Goal: Transaction & Acquisition: Purchase product/service

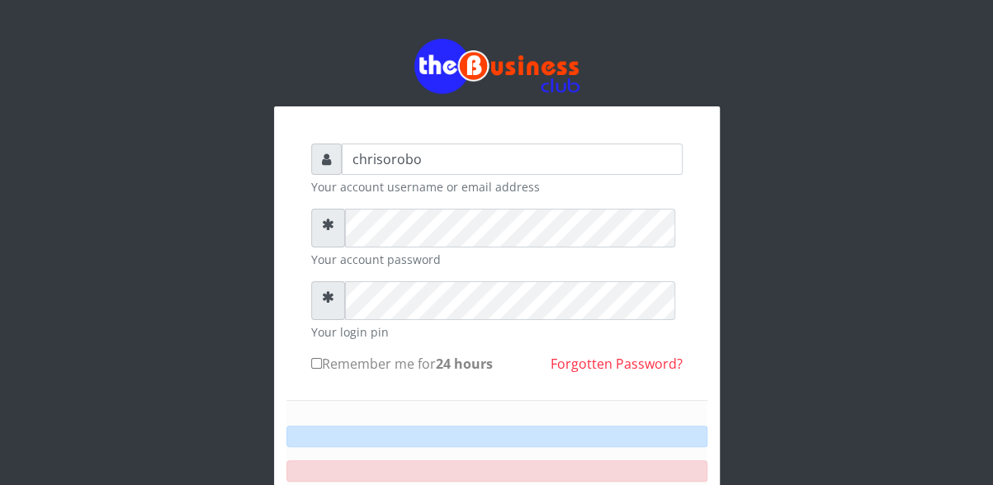
type input "chrisorobo"
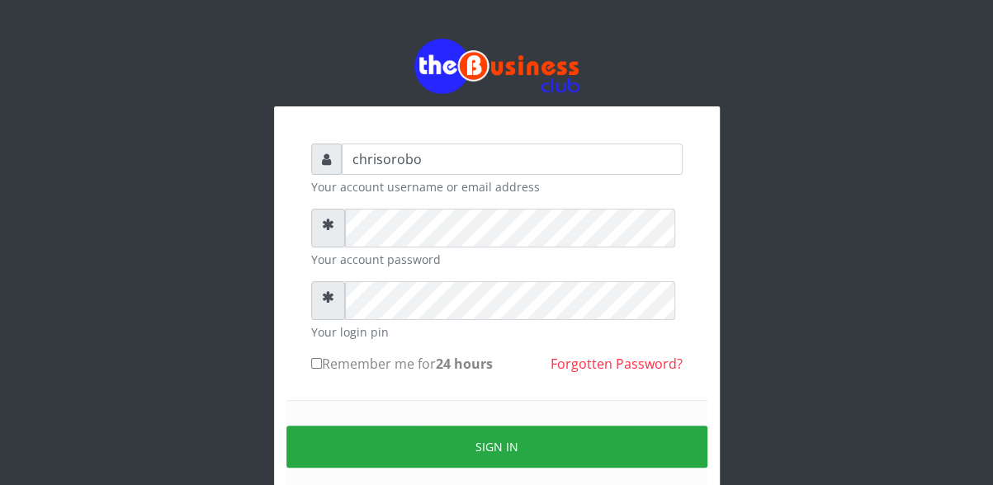
click at [314, 369] on input "Remember me for 24 hours" at bounding box center [316, 363] width 11 height 11
checkbox input "true"
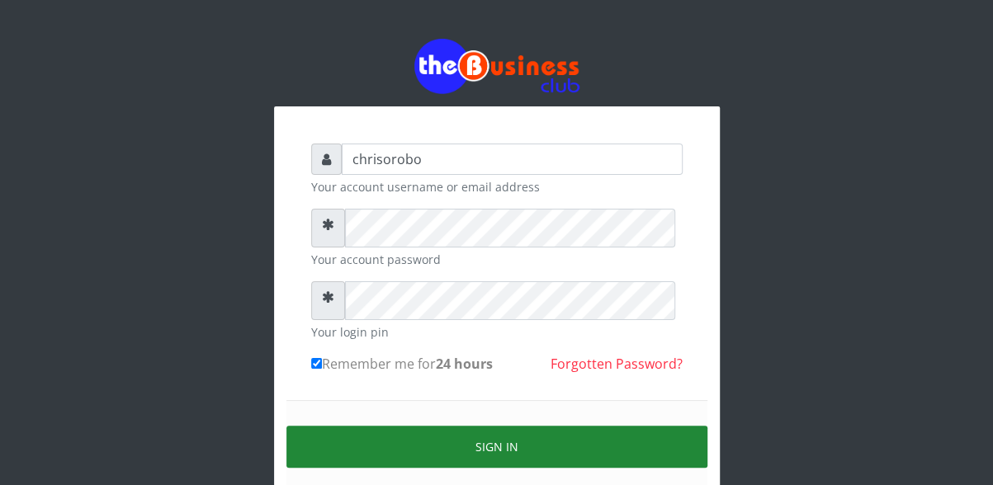
click at [383, 465] on button "Sign in" at bounding box center [496, 447] width 421 height 42
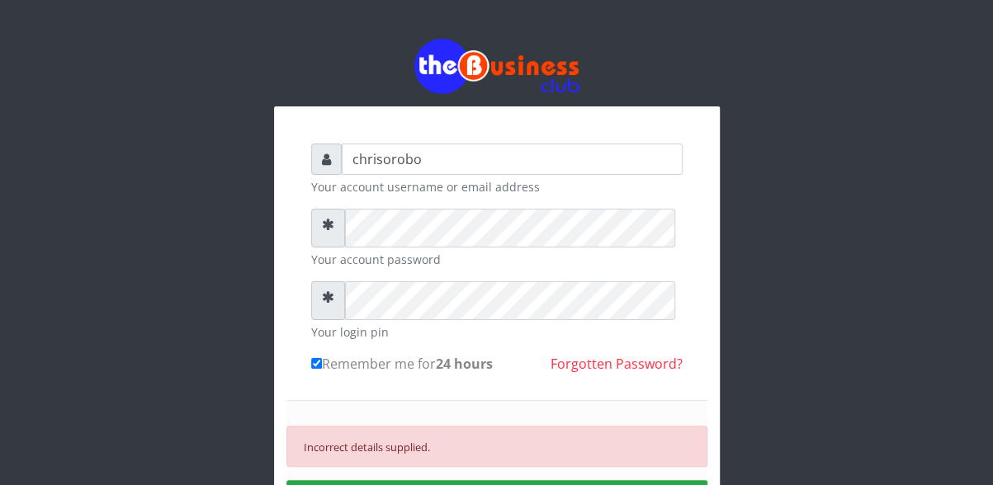
click at [496, 432] on div "Incorrect details supplied. SIGN IN" at bounding box center [496, 474] width 421 height 148
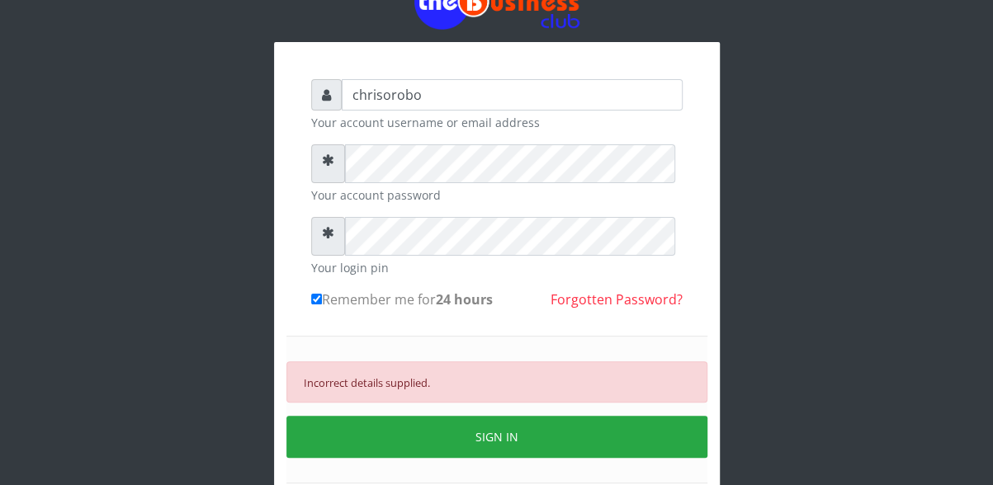
scroll to position [66, 0]
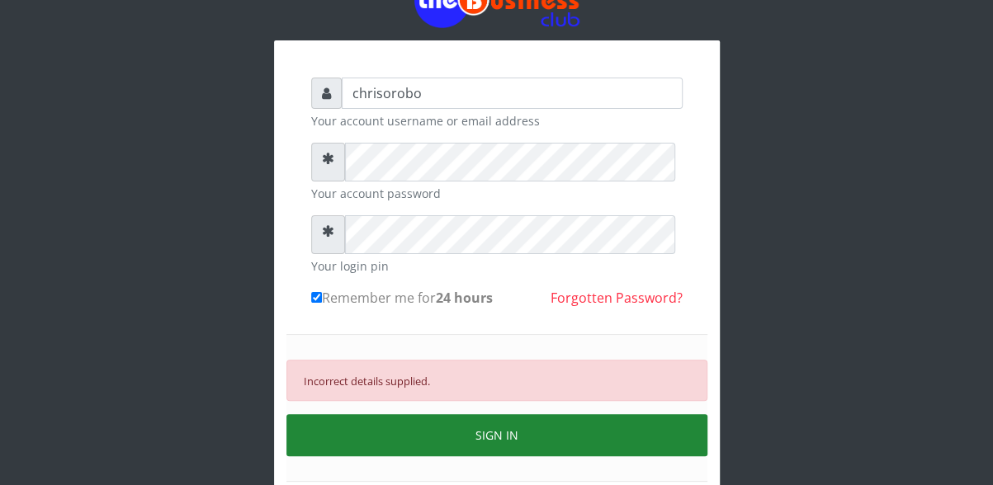
click at [500, 456] on button "SIGN IN" at bounding box center [496, 435] width 421 height 42
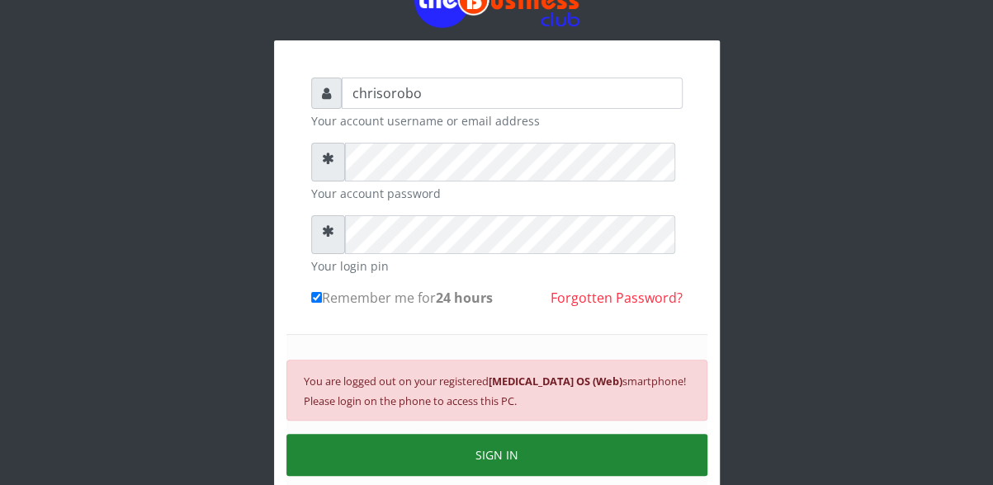
click at [470, 476] on button "SIGN IN" at bounding box center [496, 455] width 421 height 42
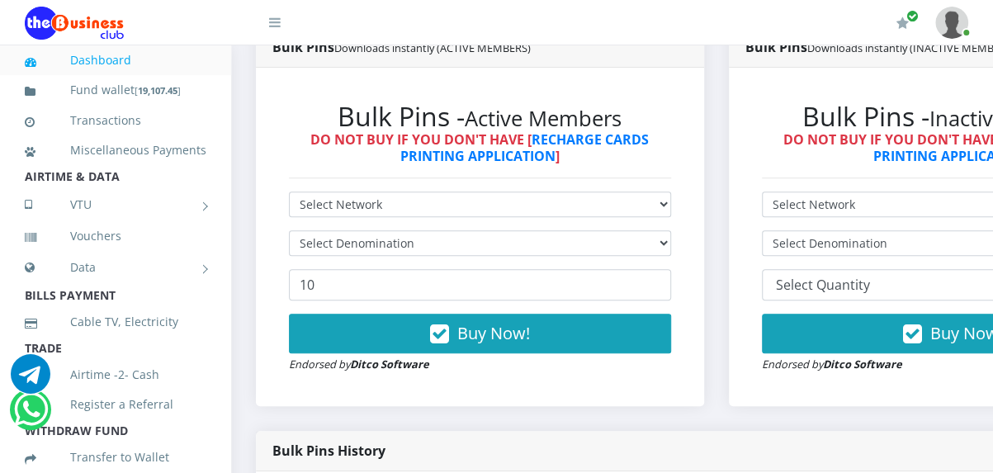
scroll to position [469, 0]
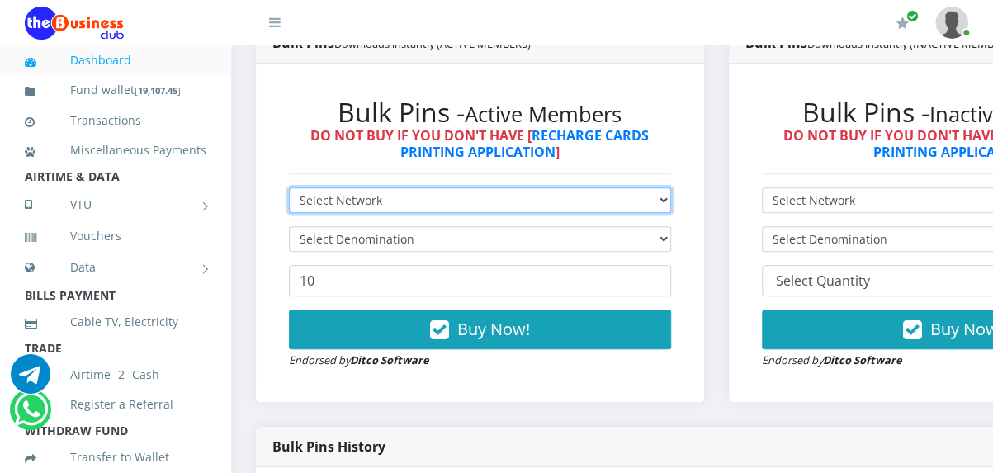
click at [563, 213] on select "Select Network MTN Globacom 9Mobile Airtel" at bounding box center [480, 200] width 382 height 26
select select "MTN"
click at [289, 208] on select "Select Network MTN Globacom 9Mobile Airtel" at bounding box center [480, 200] width 382 height 26
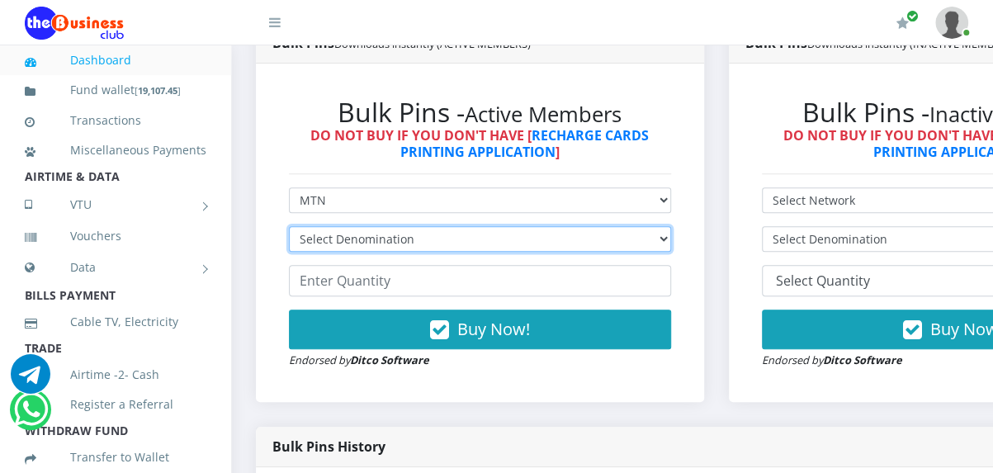
click at [529, 252] on select "Select Denomination MTN NGN100 - ₦96.99 MTN NGN200 - ₦193.98 MTN NGN400 - ₦387.…" at bounding box center [480, 239] width 382 height 26
select select "484.95-500"
click at [289, 252] on select "Select Denomination MTN NGN100 - ₦96.99 MTN NGN200 - ₦193.98 MTN NGN400 - ₦387.…" at bounding box center [480, 239] width 382 height 26
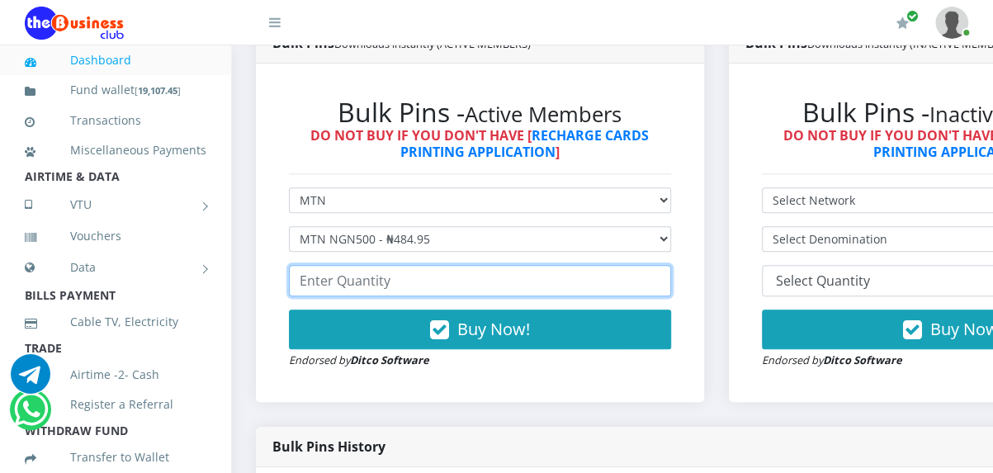
click at [457, 296] on input "number" at bounding box center [480, 280] width 382 height 31
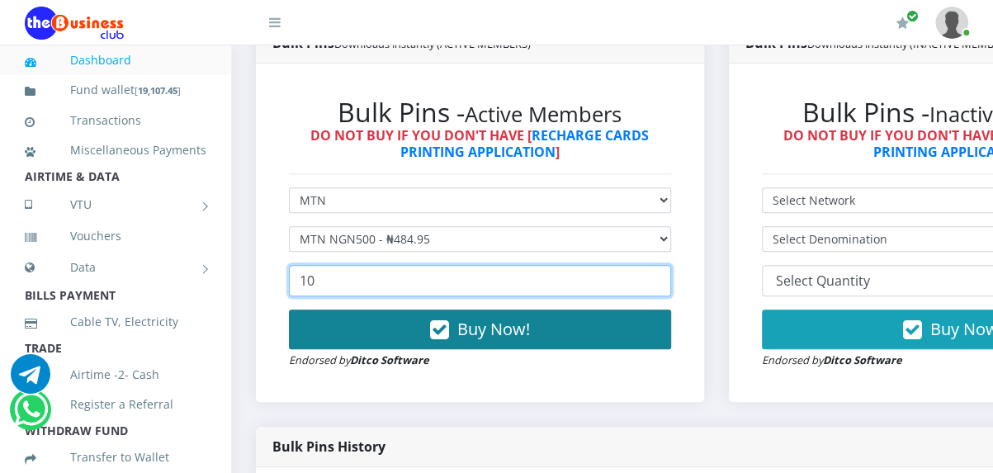
type input "10"
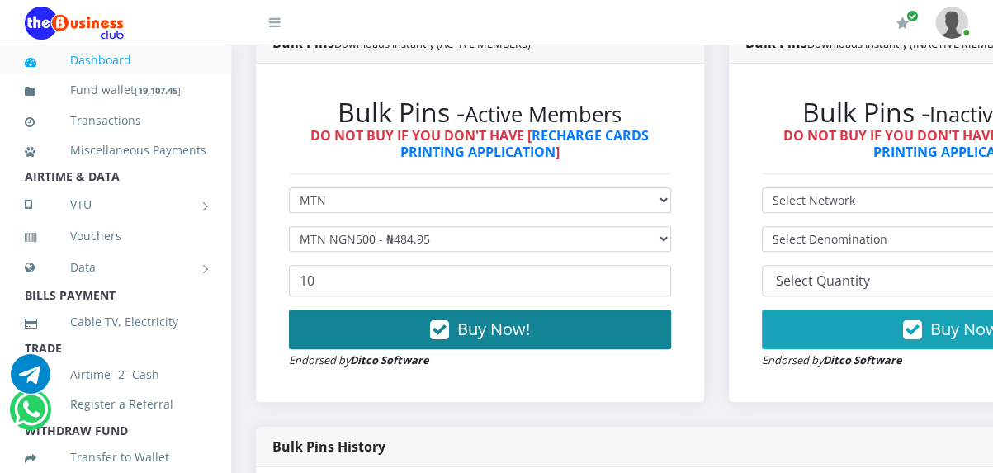
click at [475, 340] on span "Buy Now!" at bounding box center [493, 329] width 73 height 22
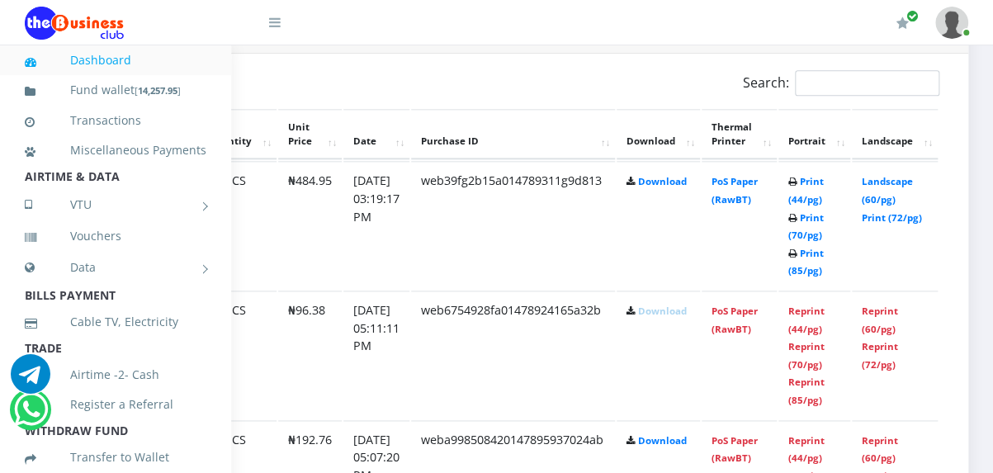
scroll to position [882, 265]
click at [805, 277] on link "Print (85/pg)" at bounding box center [805, 262] width 35 height 31
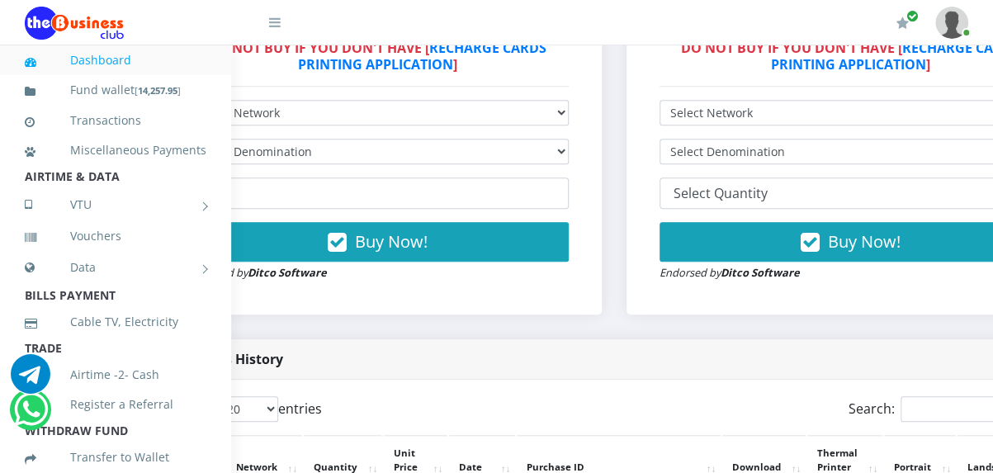
scroll to position [525, 102]
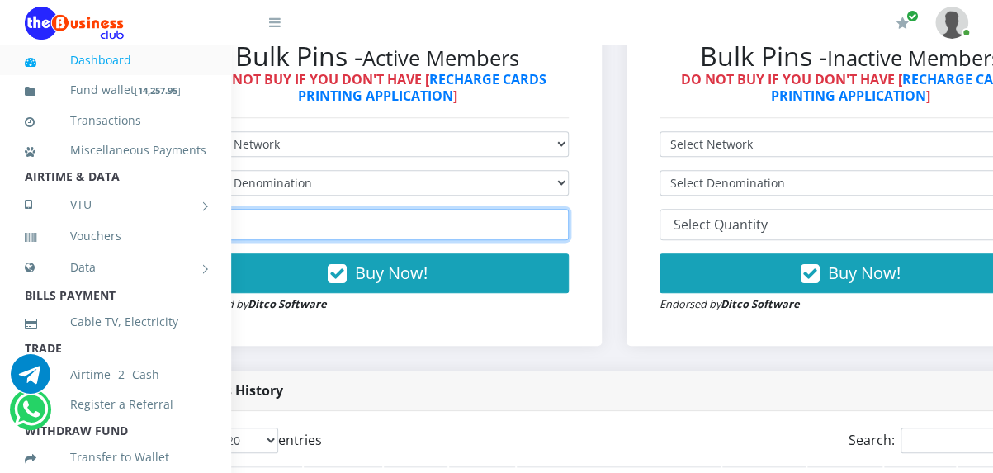
click at [409, 232] on form "Select Network MTN Globacom 9Mobile Airtel Select Denomination 10 Buy Now! Endo…" at bounding box center [378, 222] width 382 height 182
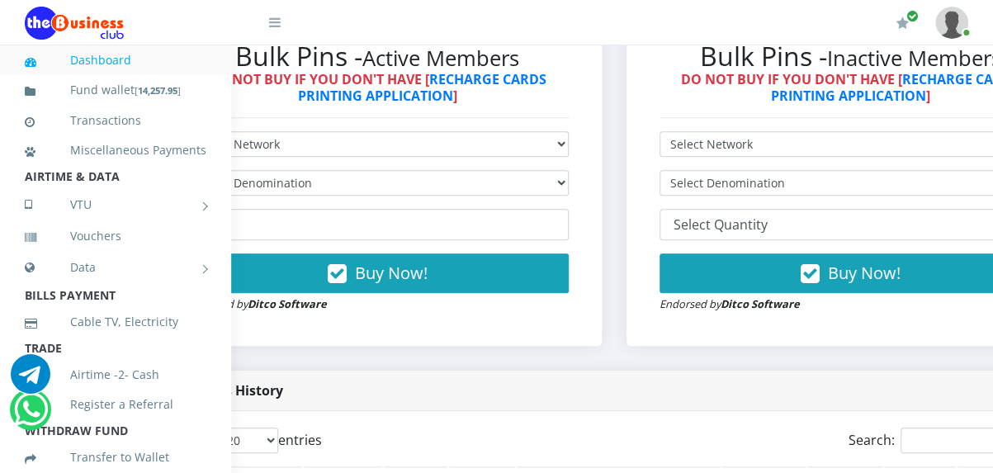
click at [277, 26] on icon at bounding box center [275, 22] width 12 height 13
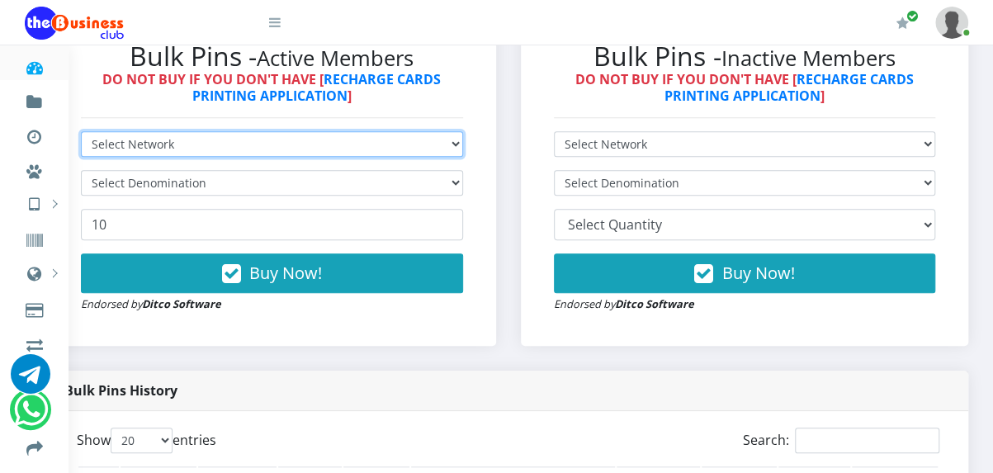
click at [268, 157] on select "Select Network MTN Globacom 9Mobile Airtel" at bounding box center [272, 144] width 382 height 26
select select "Airtel"
click at [81, 152] on select "Select Network MTN Globacom 9Mobile Airtel" at bounding box center [272, 144] width 382 height 26
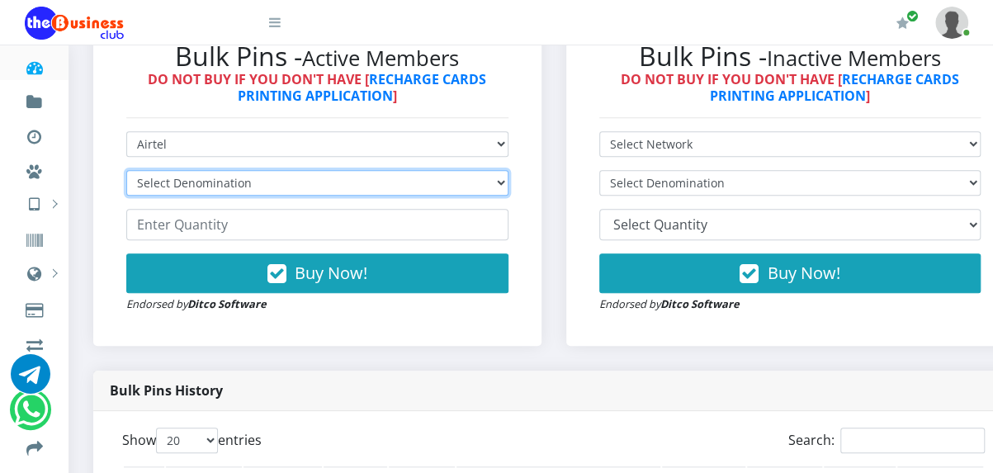
click at [336, 196] on select "Select Denomination Airtel NGN100 - ₦96.38 Airtel NGN200 - ₦192.76 Airtel NGN50…" at bounding box center [317, 183] width 382 height 26
select select "481.9-500"
click at [126, 196] on select "Select Denomination Airtel NGN100 - ₦96.38 Airtel NGN200 - ₦192.76 Airtel NGN50…" at bounding box center [317, 183] width 382 height 26
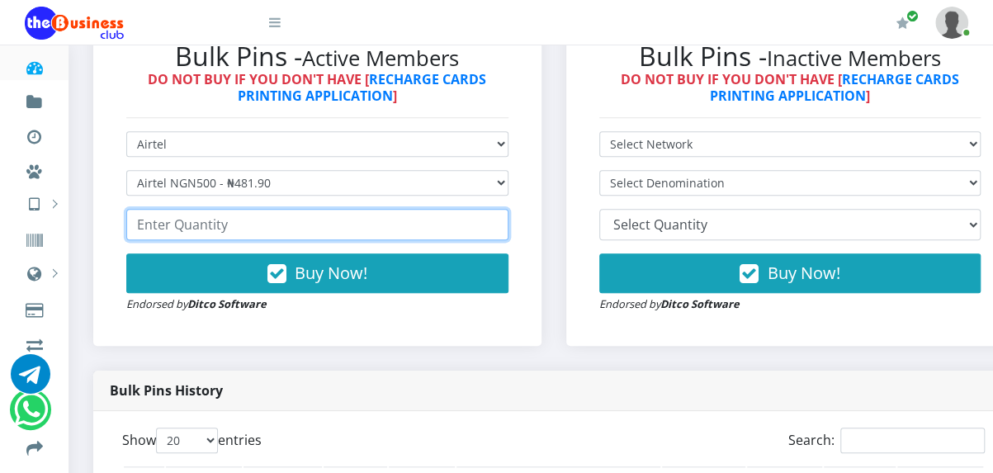
click at [274, 240] on input "number" at bounding box center [317, 224] width 382 height 31
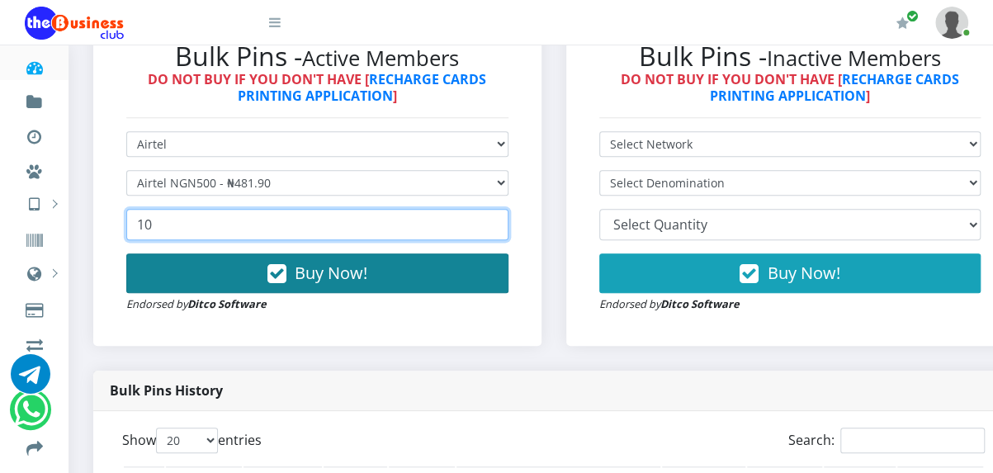
type input "10"
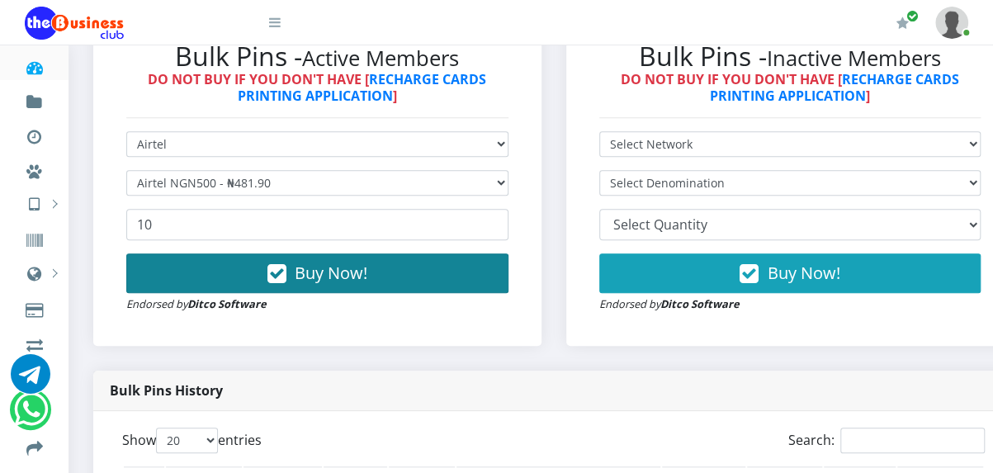
click at [322, 284] on span "Buy Now!" at bounding box center [331, 273] width 73 height 22
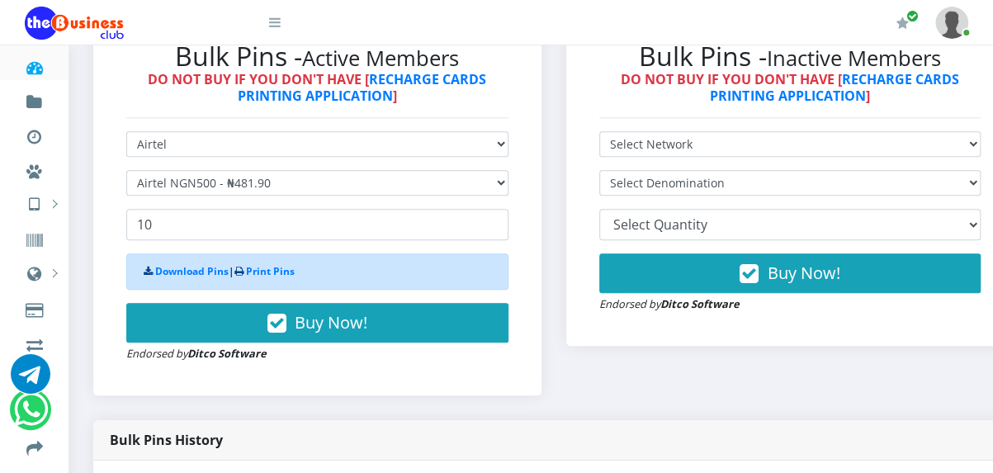
scroll to position [938, 0]
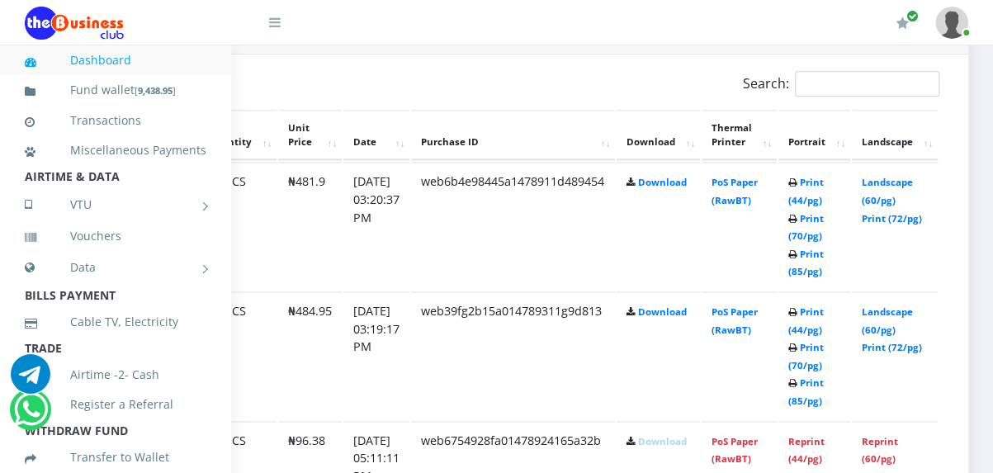
scroll to position [881, 242]
click at [824, 278] on link "Print (85/pg)" at bounding box center [805, 263] width 35 height 31
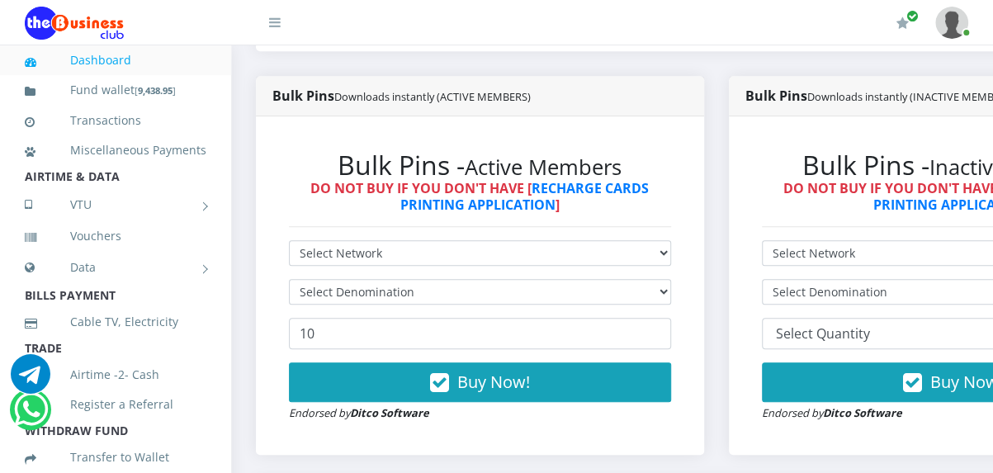
scroll to position [413, 0]
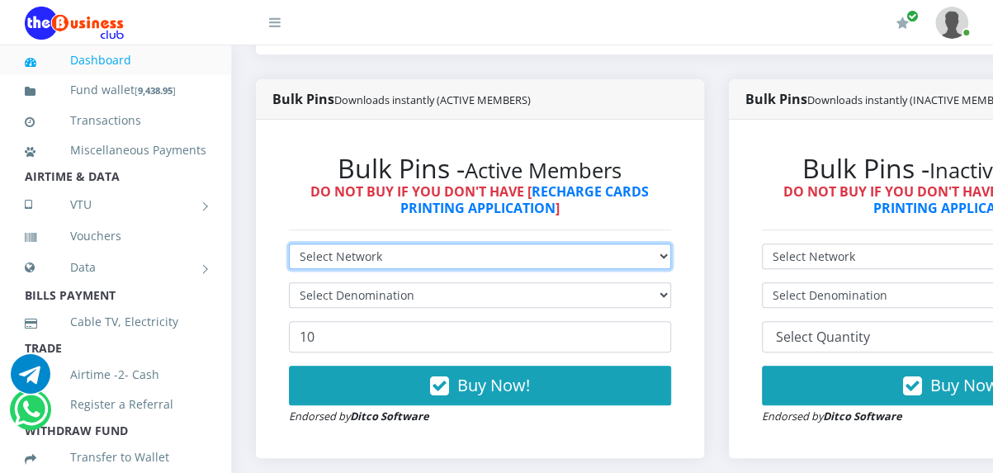
click at [452, 269] on select "Select Network MTN Globacom 9Mobile Airtel" at bounding box center [480, 256] width 382 height 26
select select "MTN"
click at [289, 264] on select "Select Network MTN Globacom 9Mobile Airtel" at bounding box center [480, 256] width 382 height 26
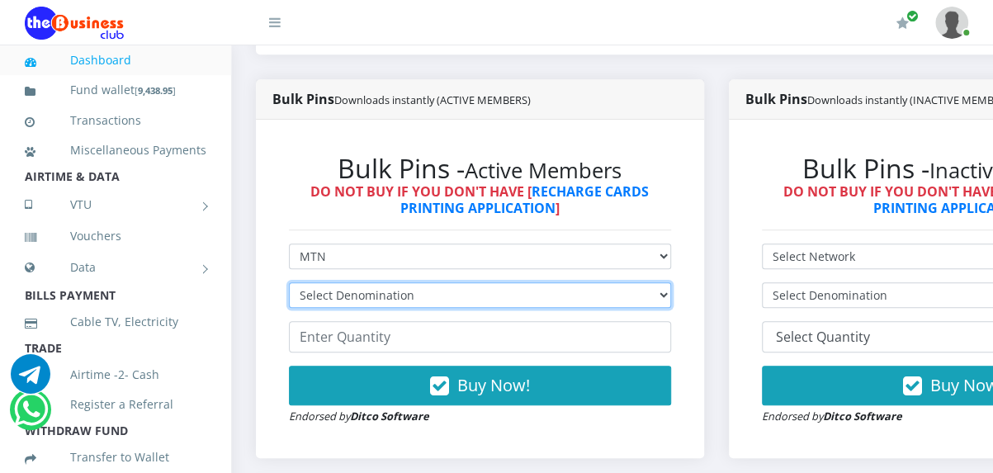
click at [409, 308] on select "Select Denomination MTN NGN100 - ₦96.99 MTN NGN200 - ₦193.98 MTN NGN400 - ₦387.…" at bounding box center [480, 295] width 382 height 26
select select "193.98-200"
click at [289, 308] on select "Select Denomination MTN NGN100 - ₦96.99 MTN NGN200 - ₦193.98 MTN NGN400 - ₦387.…" at bounding box center [480, 295] width 382 height 26
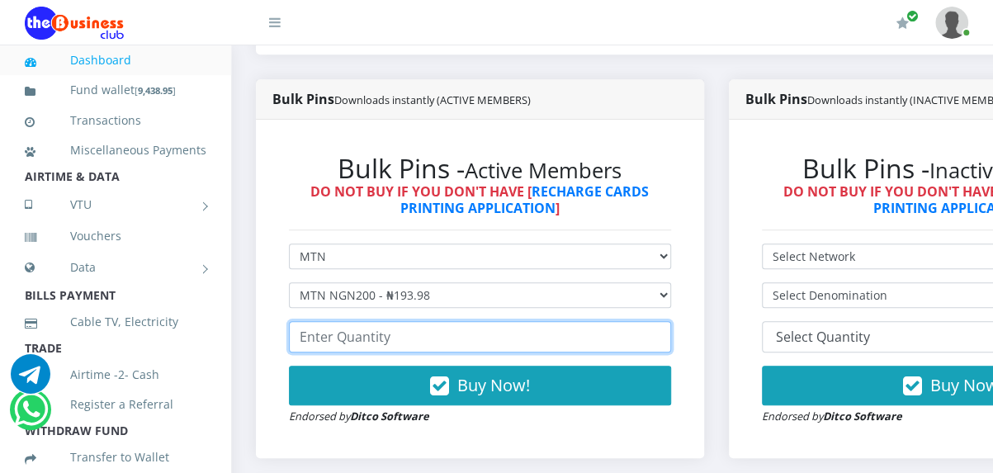
click at [434, 352] on input "number" at bounding box center [480, 336] width 382 height 31
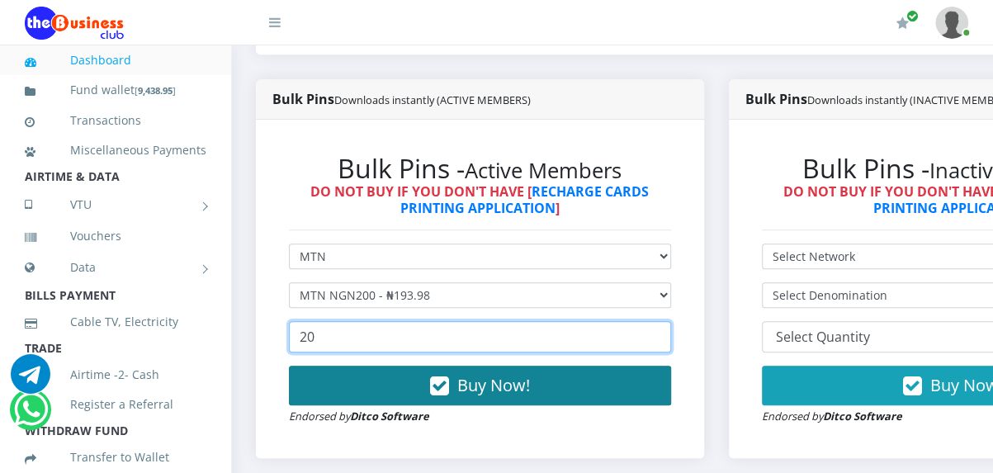
type input "20"
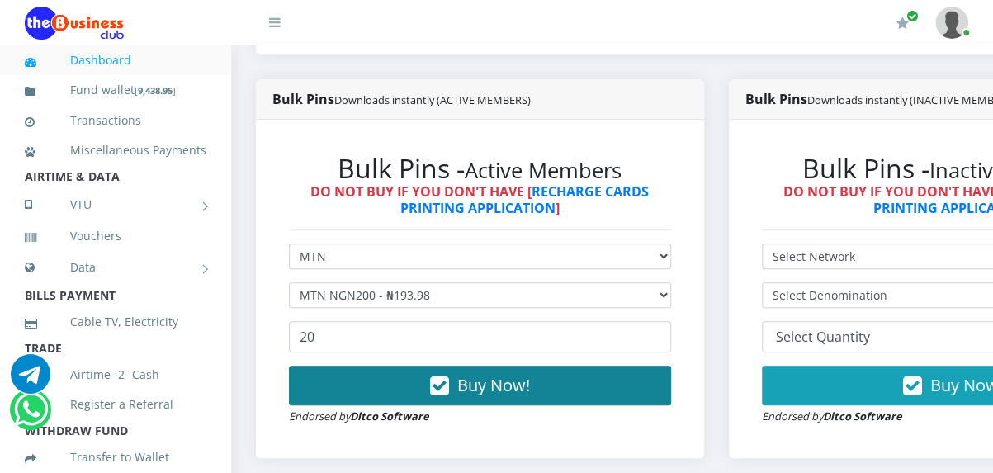
click at [500, 396] on span "Buy Now!" at bounding box center [493, 385] width 73 height 22
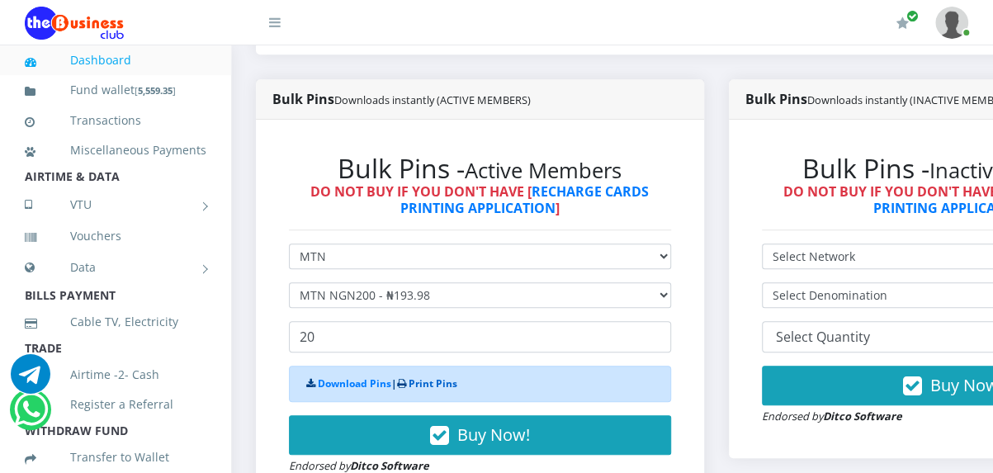
click at [452, 390] on link "Print Pins" at bounding box center [433, 383] width 49 height 14
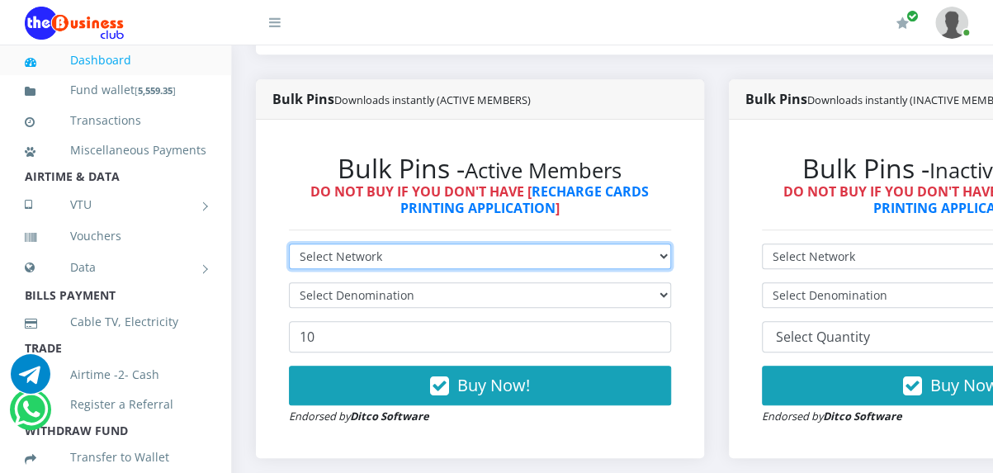
click at [475, 269] on select "Select Network MTN Globacom 9Mobile Airtel" at bounding box center [480, 256] width 382 height 26
select select "Airtel"
click at [289, 264] on select "Select Network MTN Globacom 9Mobile Airtel" at bounding box center [480, 256] width 382 height 26
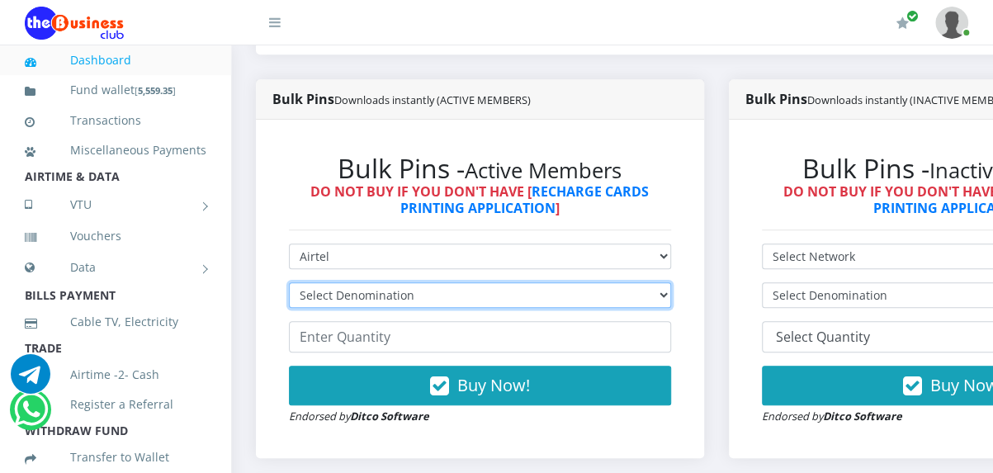
click at [398, 308] on select "Select Denomination Airtel NGN100 - ₦96.38 Airtel NGN200 - ₦192.76 Airtel NGN50…" at bounding box center [480, 295] width 382 height 26
select select "192.76-200"
click at [289, 308] on select "Select Denomination Airtel NGN100 - ₦96.38 Airtel NGN200 - ₦192.76 Airtel NGN50…" at bounding box center [480, 295] width 382 height 26
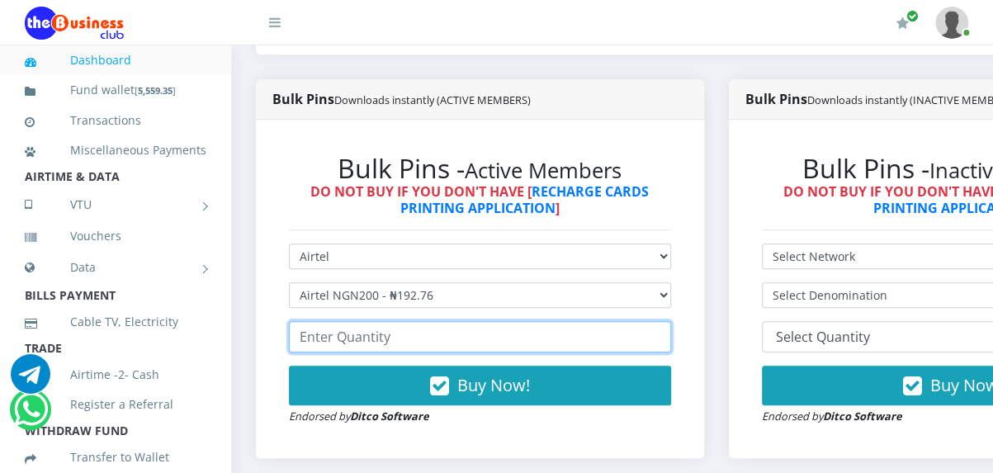
click at [374, 352] on input "number" at bounding box center [480, 336] width 382 height 31
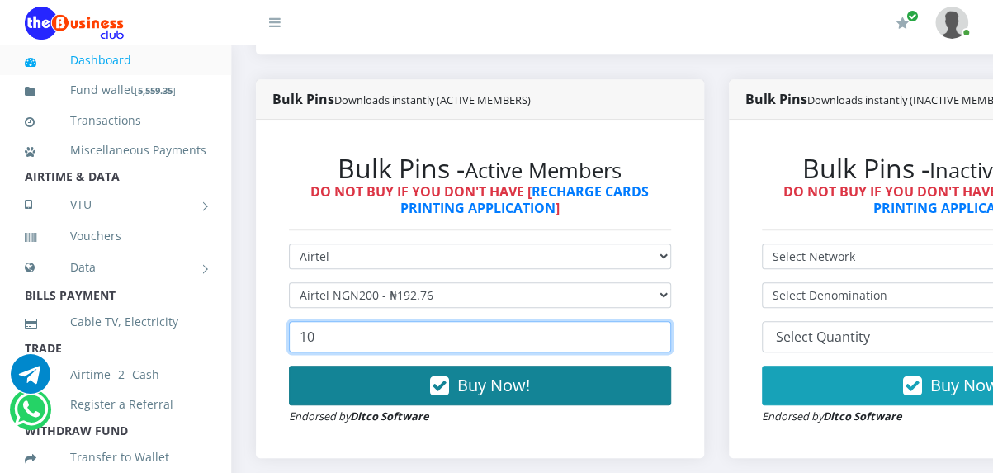
type input "10"
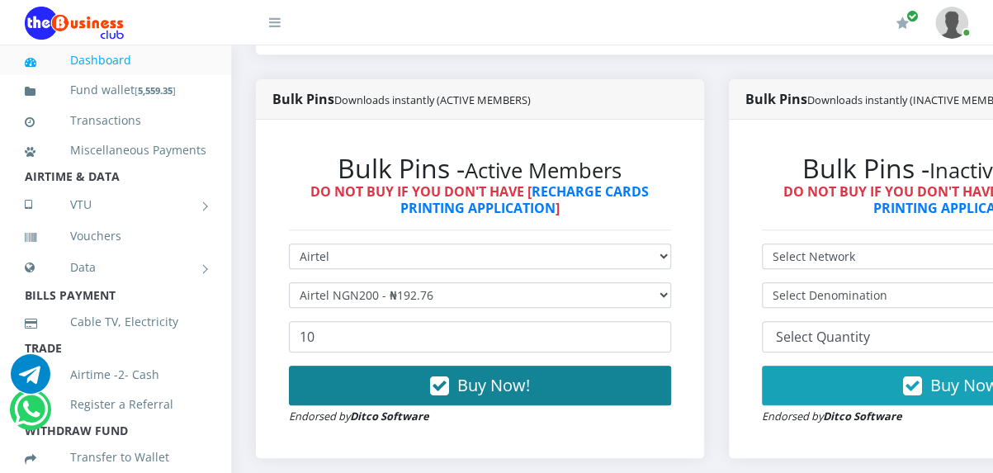
click at [458, 405] on button "Buy Now!" at bounding box center [480, 386] width 382 height 40
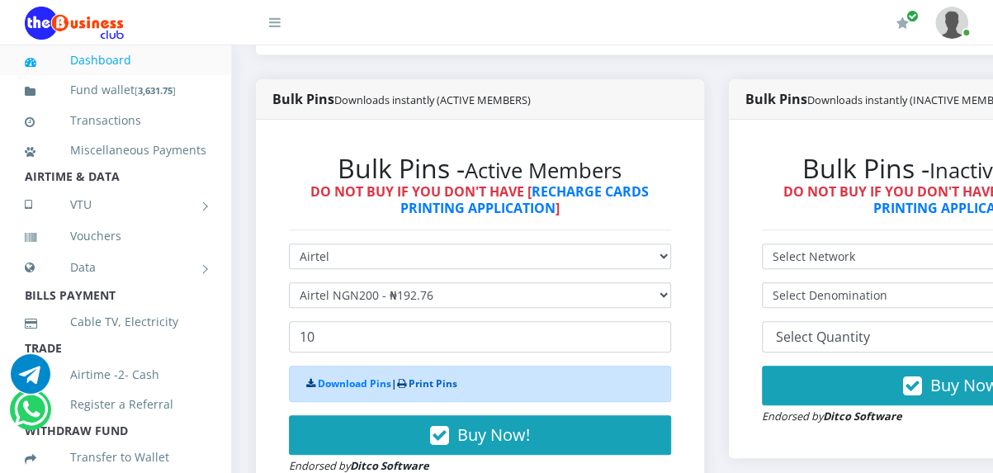
click at [446, 390] on link "Print Pins" at bounding box center [433, 383] width 49 height 14
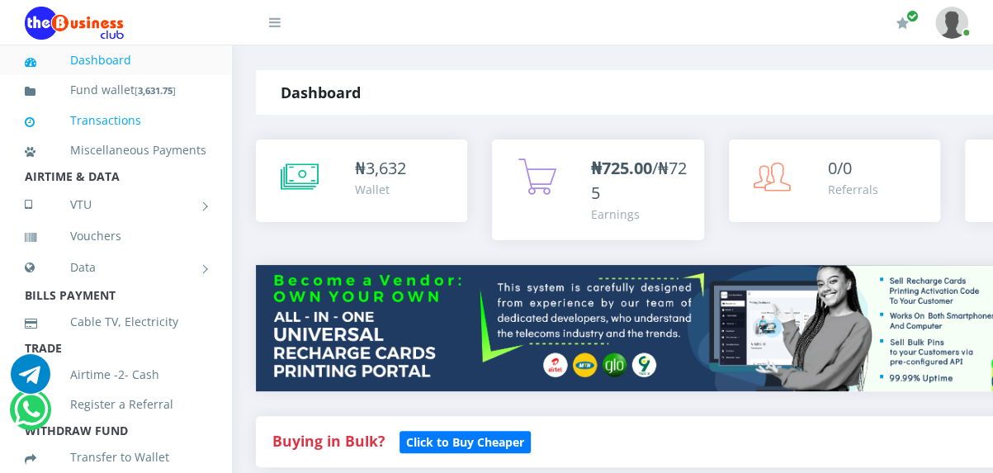
click at [108, 116] on link "Transactions" at bounding box center [116, 121] width 182 height 38
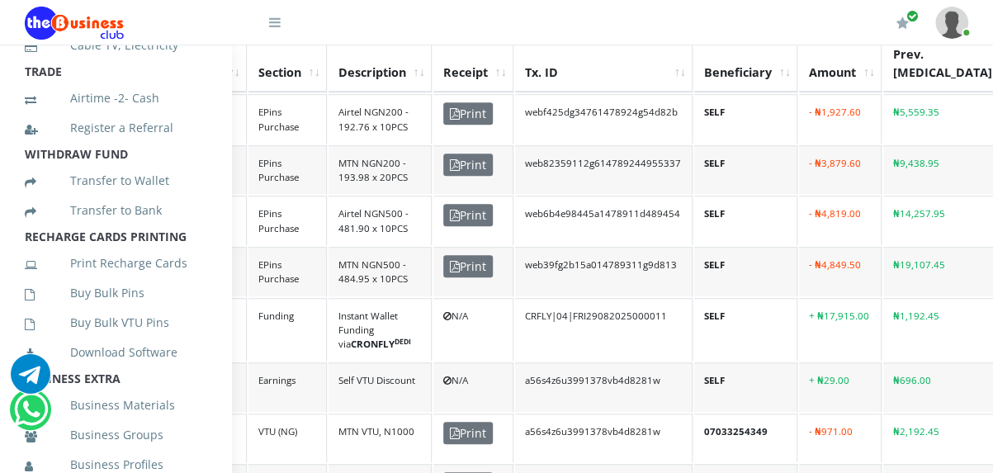
scroll to position [282, 0]
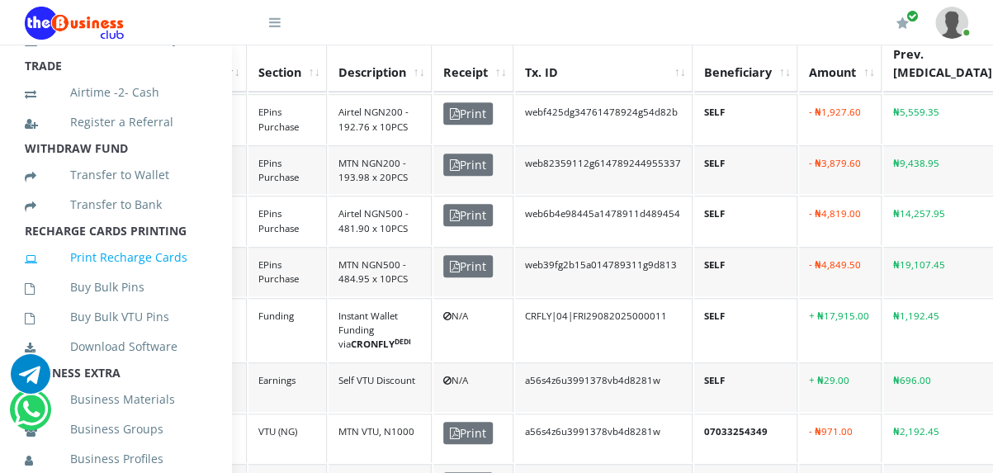
click at [156, 276] on link "Print Recharge Cards" at bounding box center [116, 258] width 182 height 38
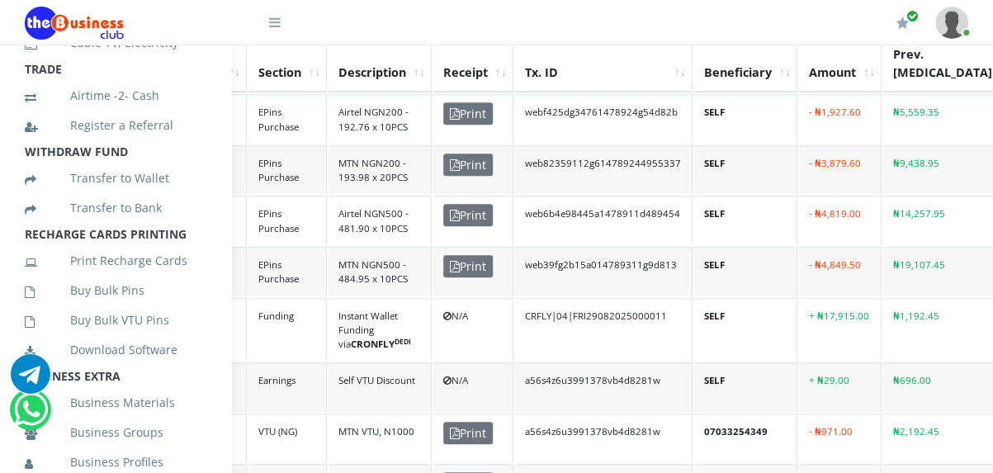
scroll to position [295, 0]
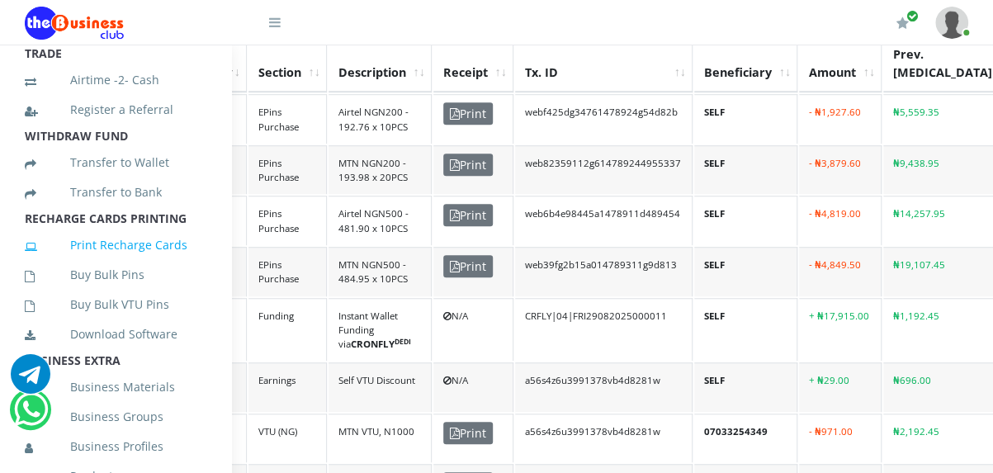
click at [124, 264] on link "Print Recharge Cards" at bounding box center [116, 245] width 182 height 38
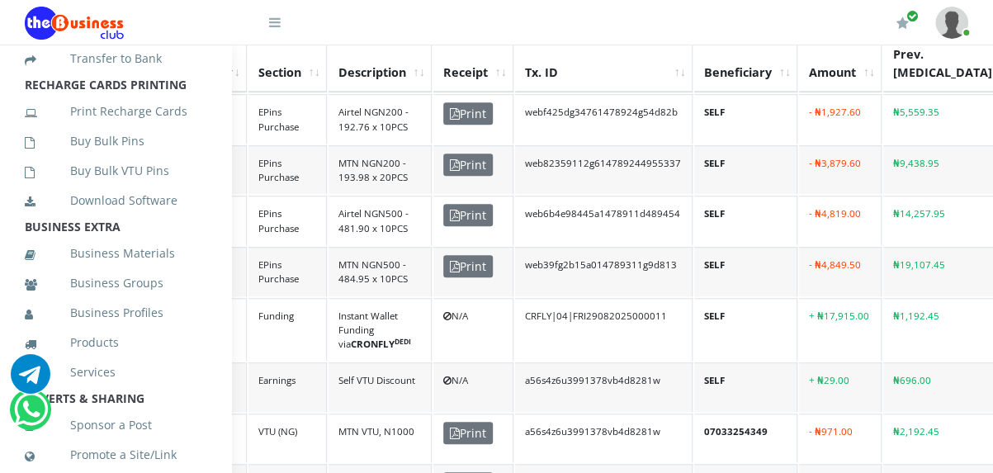
scroll to position [450, 0]
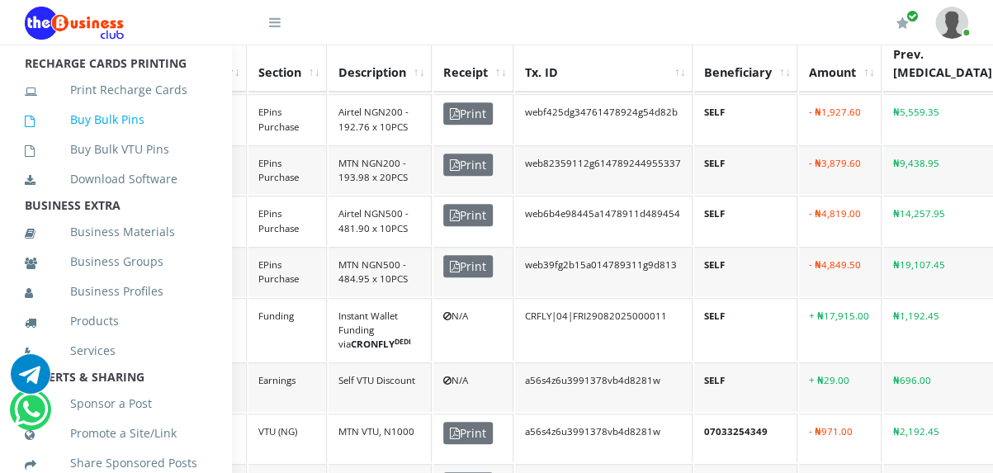
click at [116, 134] on link "Buy Bulk Pins" at bounding box center [116, 120] width 182 height 38
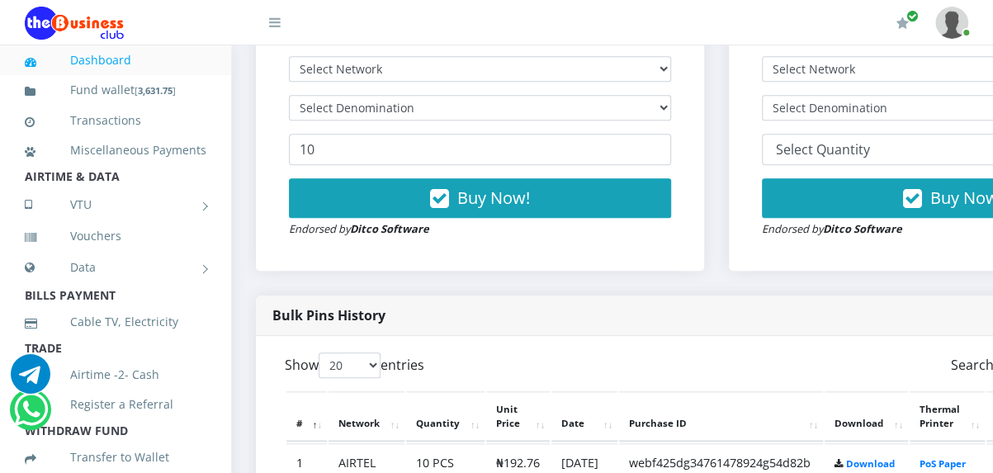
scroll to position [605, 0]
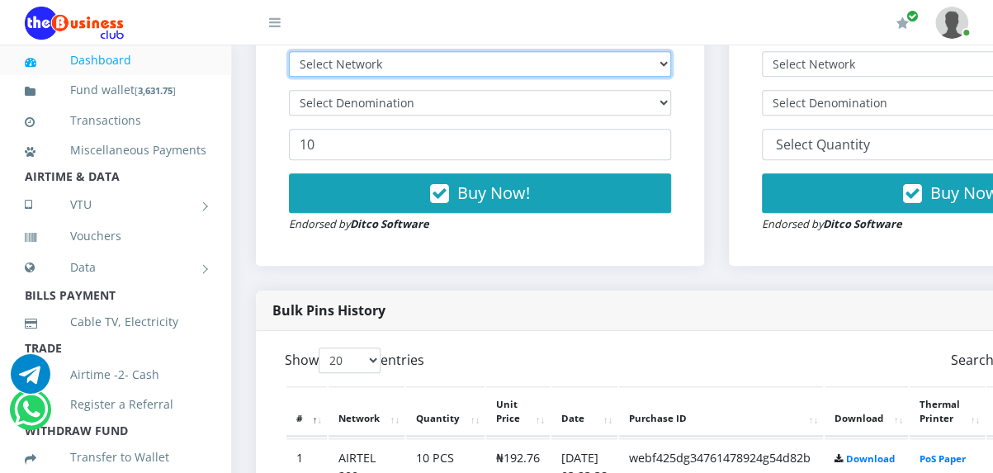
click at [498, 77] on select "Select Network MTN Globacom 9Mobile Airtel" at bounding box center [480, 64] width 382 height 26
select select "Airtel"
click at [289, 72] on select "Select Network MTN Globacom 9Mobile Airtel" at bounding box center [480, 64] width 382 height 26
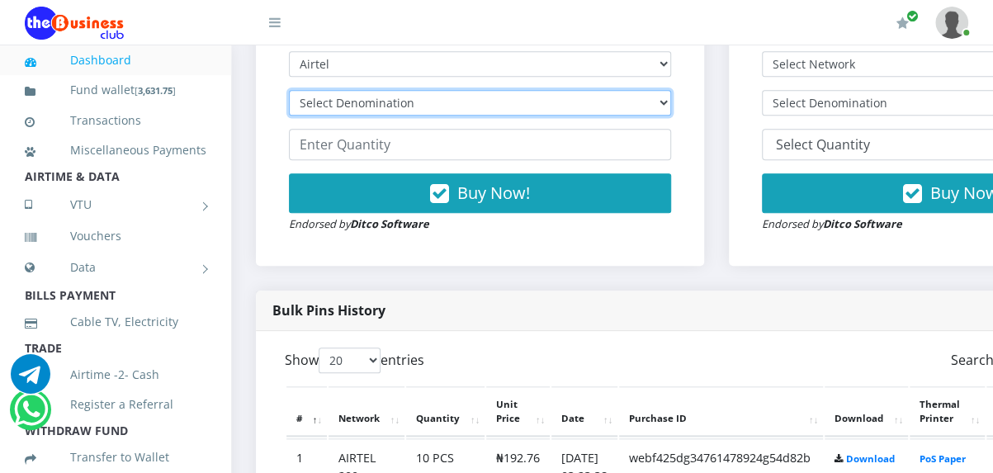
click at [484, 116] on select "Select Denomination Airtel NGN100 - ₦96.38 Airtel NGN200 - ₦192.76 Airtel NGN50…" at bounding box center [480, 103] width 382 height 26
select select "96.38-100"
click at [289, 116] on select "Select Denomination Airtel NGN100 - ₦96.38 Airtel NGN200 - ₦192.76 Airtel NGN50…" at bounding box center [480, 103] width 382 height 26
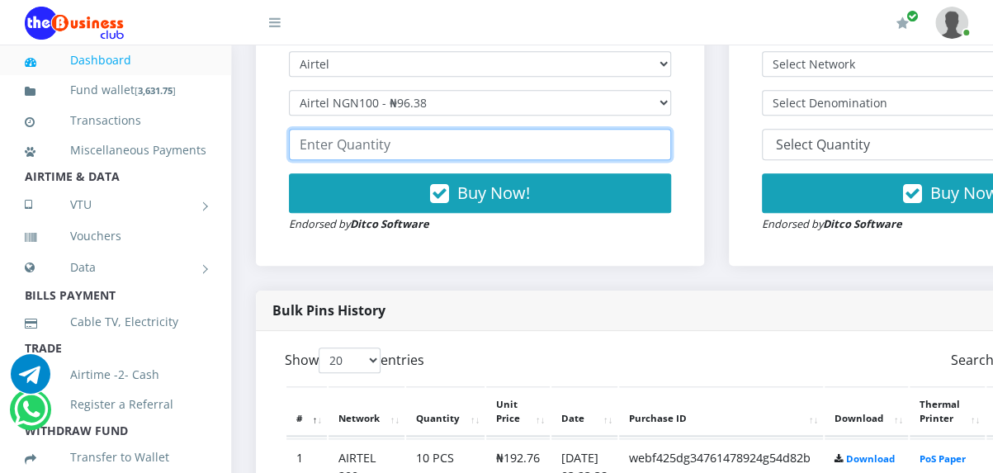
click at [471, 160] on input "number" at bounding box center [480, 144] width 382 height 31
type input "20"
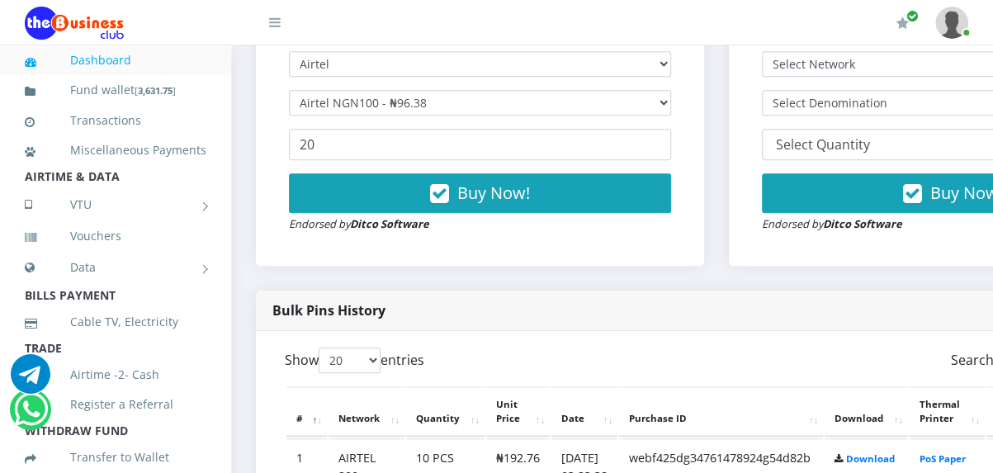
click at [560, 266] on div "Bulk Pins - Active Members DO NOT BUY IF YOU DON'T HAVE [ RECHARGE CARDS PRINTI…" at bounding box center [480, 96] width 448 height 338
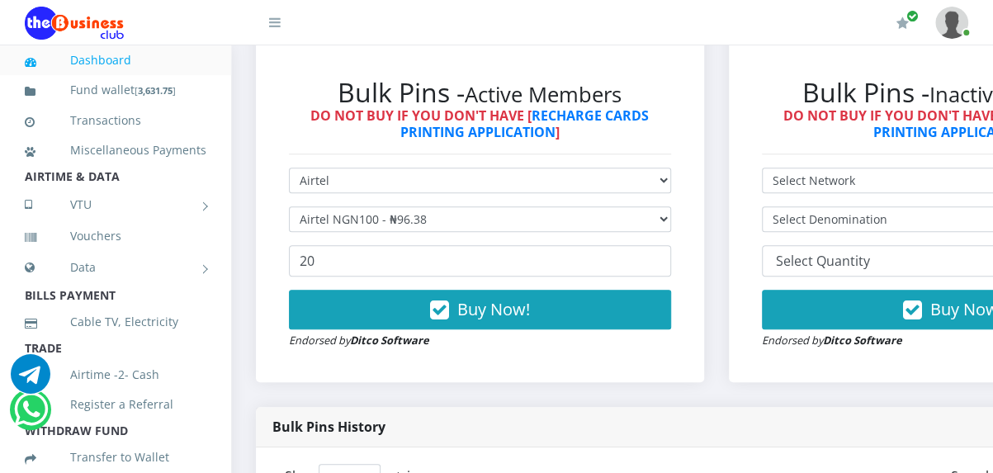
scroll to position [489, 0]
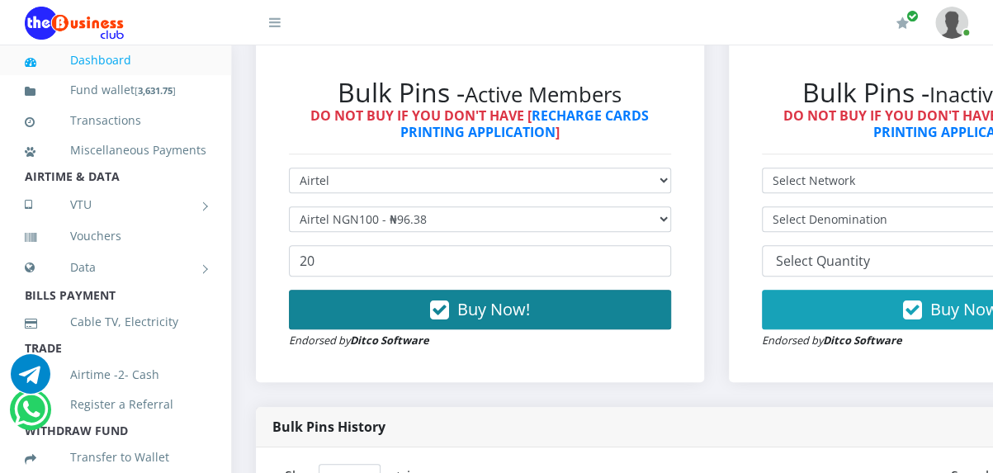
click at [501, 320] on span "Buy Now!" at bounding box center [493, 309] width 73 height 22
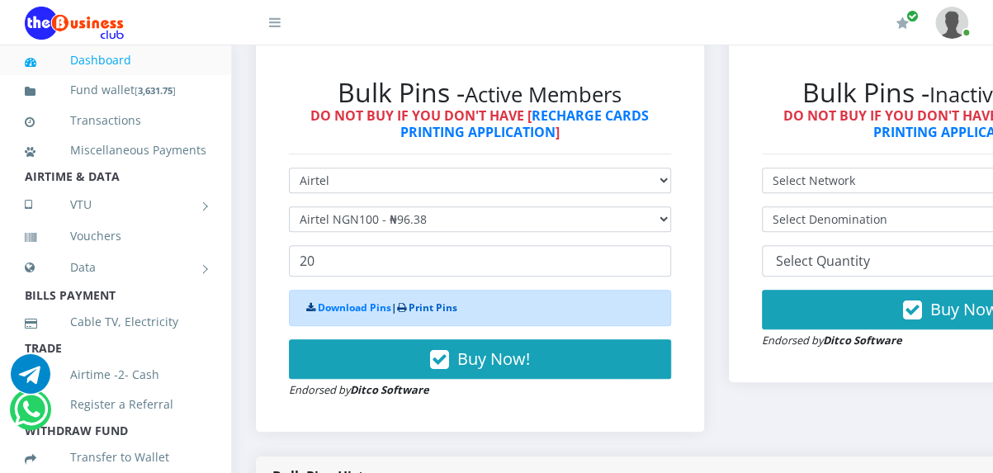
click at [429, 314] on link "Print Pins" at bounding box center [433, 307] width 49 height 14
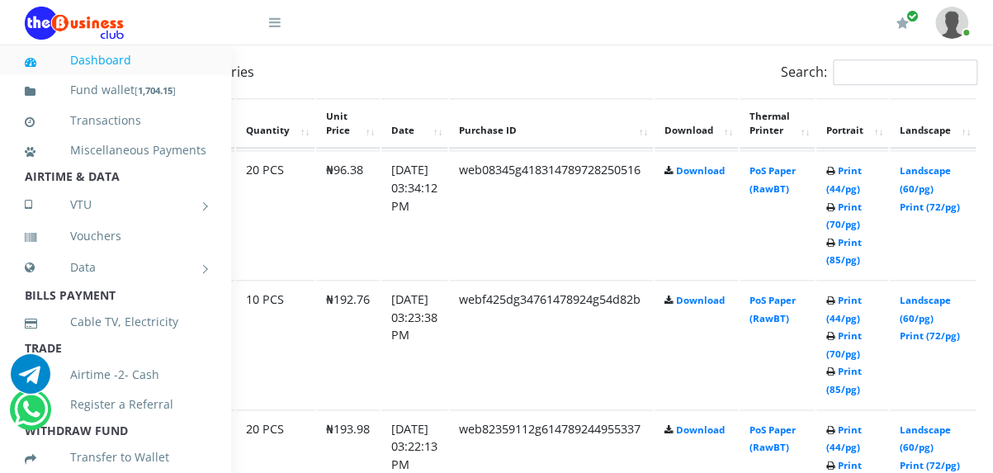
scroll to position [893, 210]
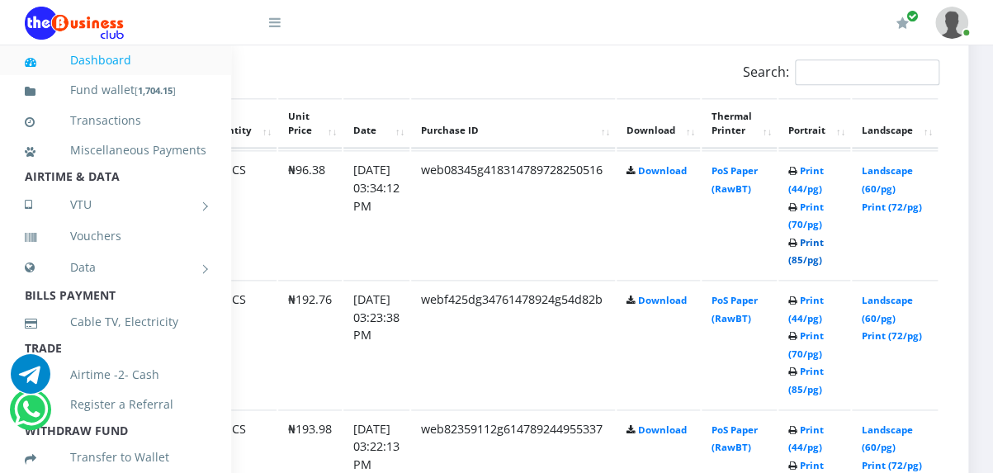
click at [824, 267] on link "Print (85/pg)" at bounding box center [805, 251] width 35 height 31
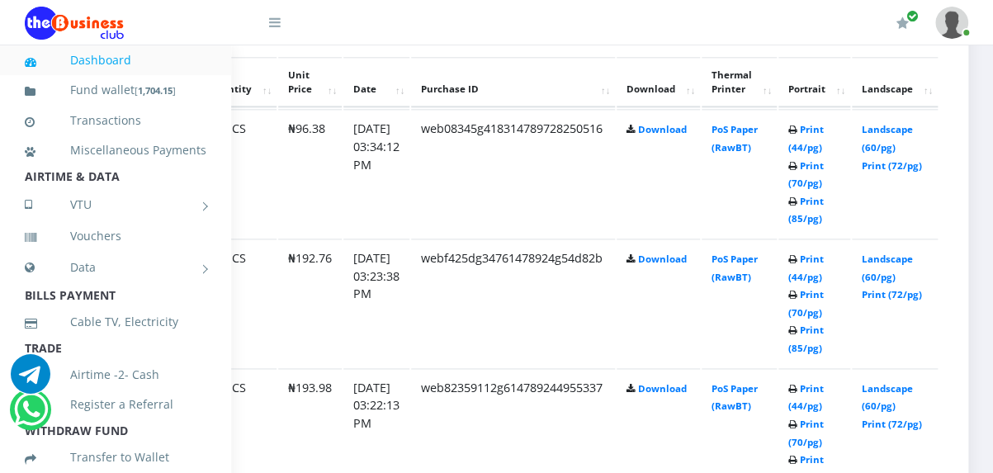
scroll to position [929, 210]
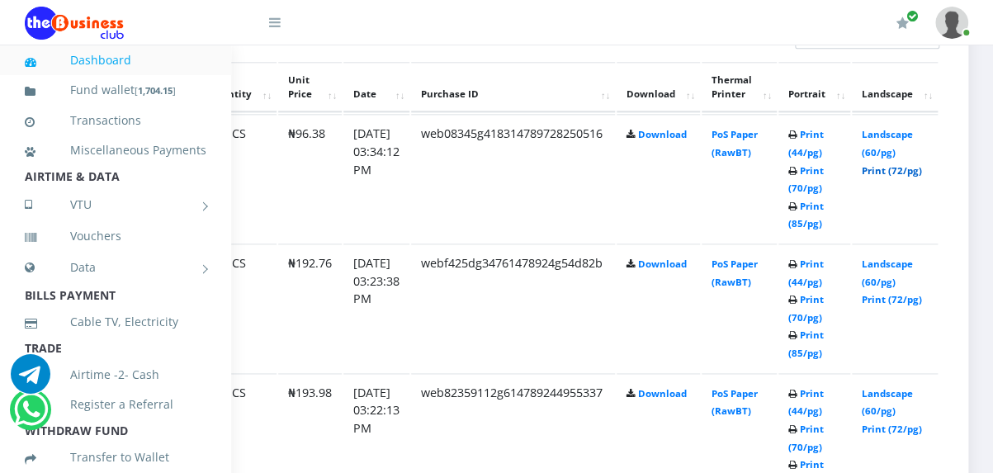
click at [922, 177] on link "Print (72/pg)" at bounding box center [892, 170] width 60 height 12
click at [824, 230] on link "Print (85/pg)" at bounding box center [805, 215] width 35 height 31
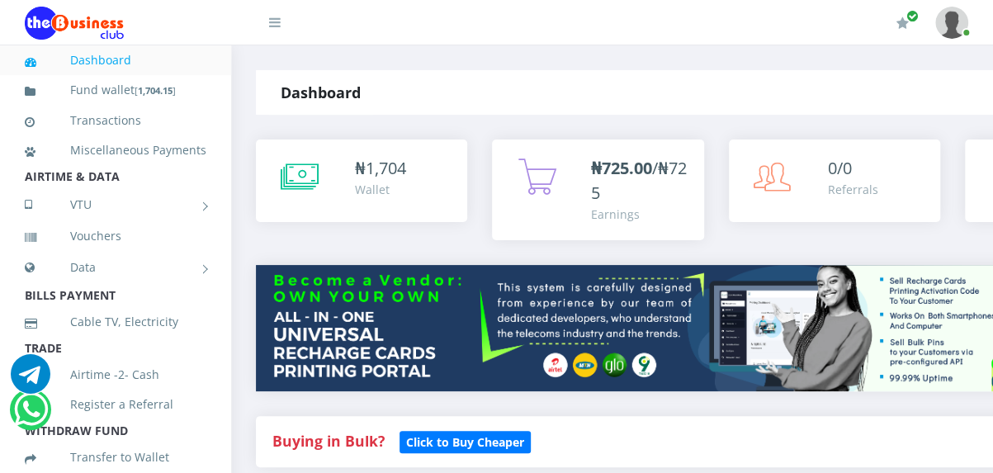
scroll to position [929, 210]
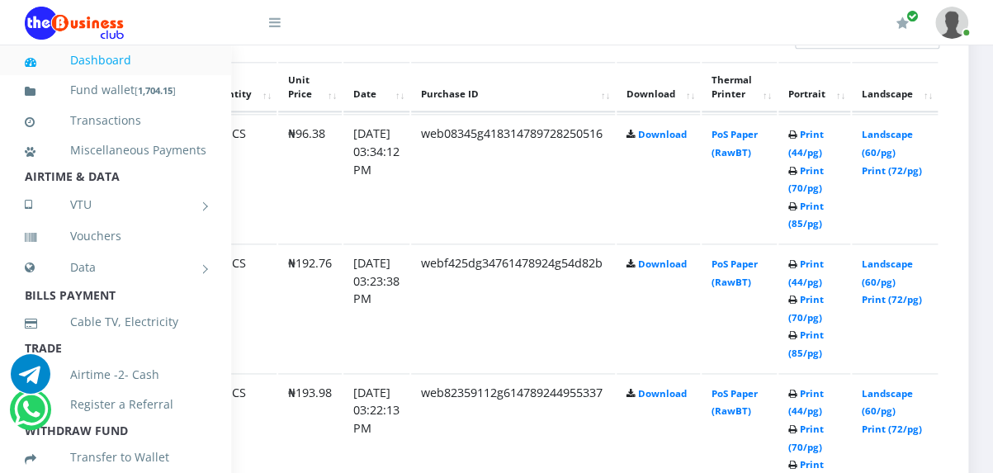
click at [99, 19] on img at bounding box center [74, 23] width 99 height 33
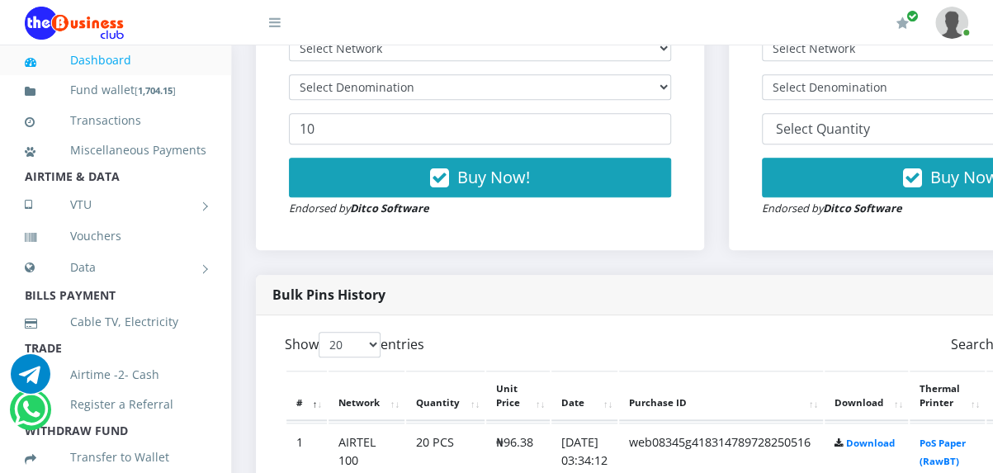
scroll to position [584, 0]
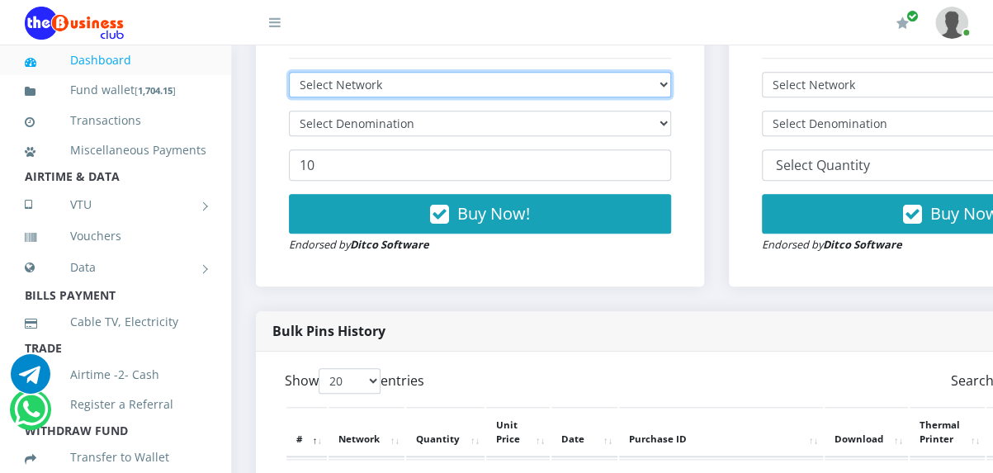
click at [396, 97] on select "Select Network MTN Globacom 9Mobile Airtel" at bounding box center [480, 85] width 382 height 26
select select "Glo"
click at [289, 92] on select "Select Network MTN Globacom 9Mobile Airtel" at bounding box center [480, 85] width 382 height 26
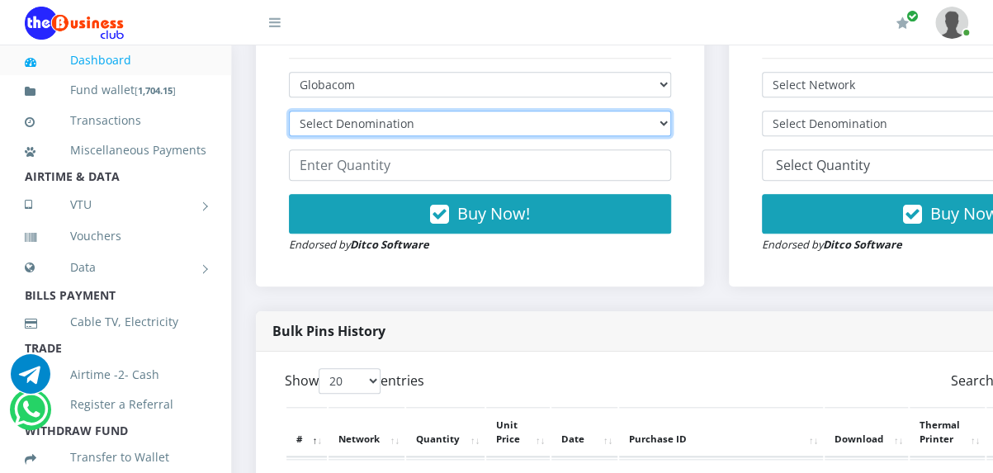
click at [428, 136] on select "Select Denomination Glo NGN100 - ₦96.55 Glo NGN200 - ₦193.10 Glo NGN500 - ₦482.…" at bounding box center [480, 124] width 382 height 26
select select "96.55-100"
click at [289, 136] on select "Select Denomination Glo NGN100 - ₦96.55 Glo NGN200 - ₦193.10 Glo NGN500 - ₦482.…" at bounding box center [480, 124] width 382 height 26
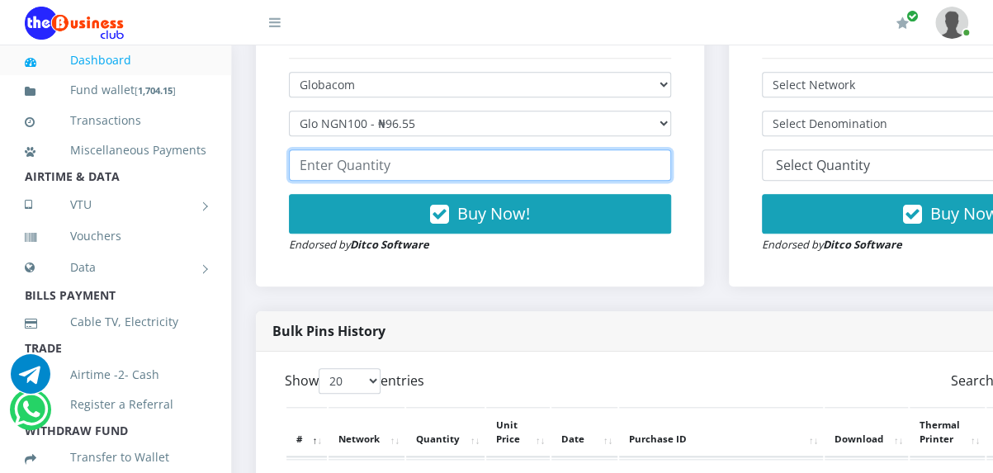
click at [456, 181] on input "number" at bounding box center [480, 164] width 382 height 31
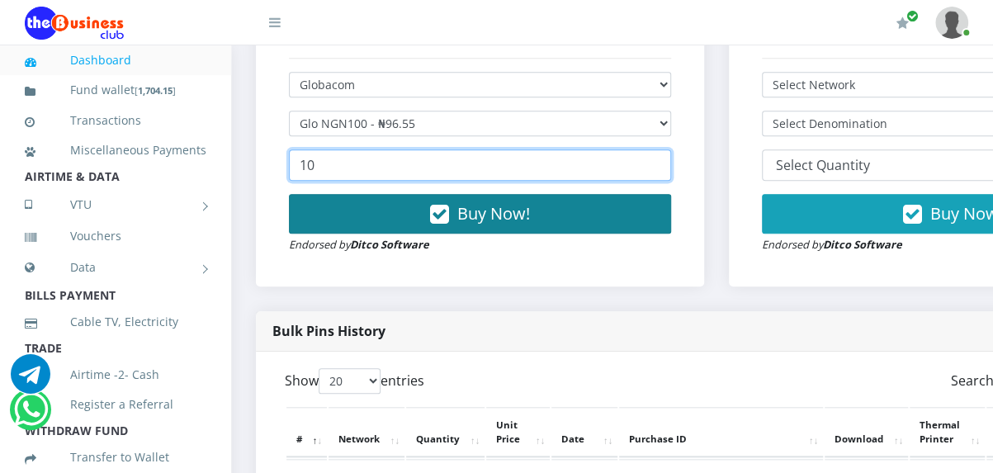
type input "10"
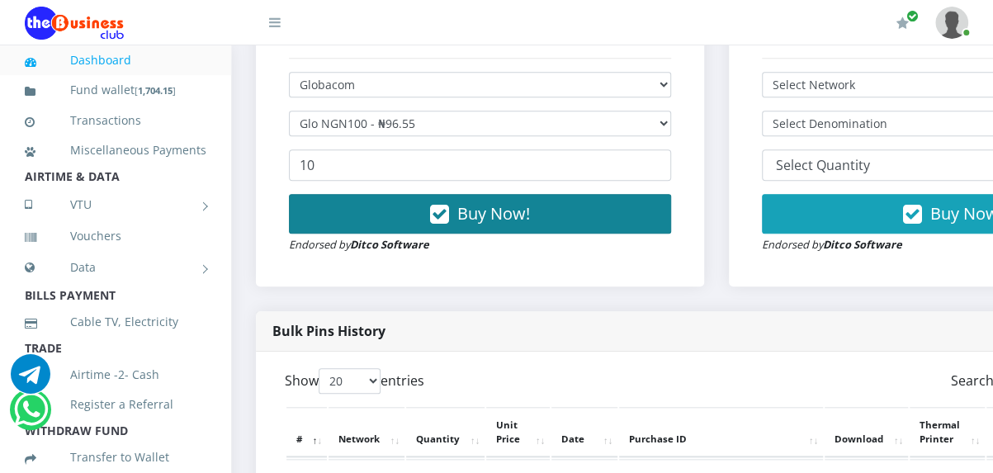
click at [512, 224] on span "Buy Now!" at bounding box center [493, 213] width 73 height 22
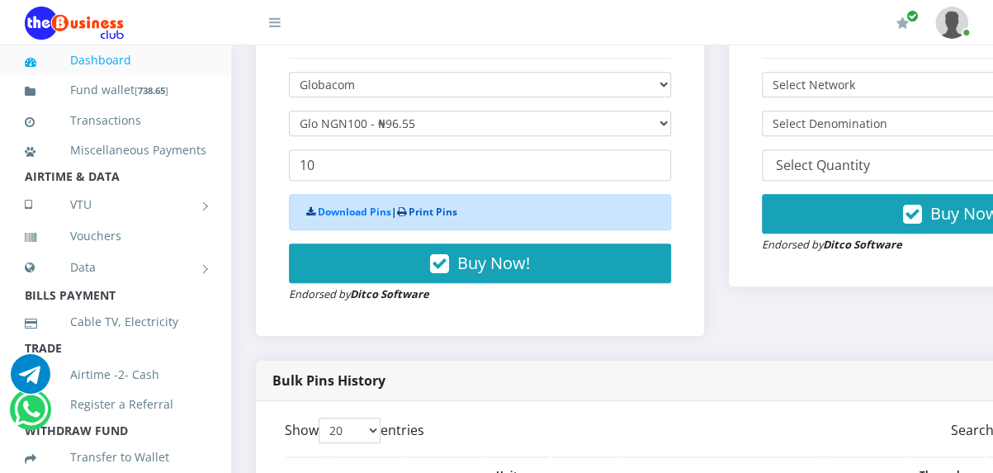
click at [442, 219] on link "Print Pins" at bounding box center [433, 212] width 49 height 14
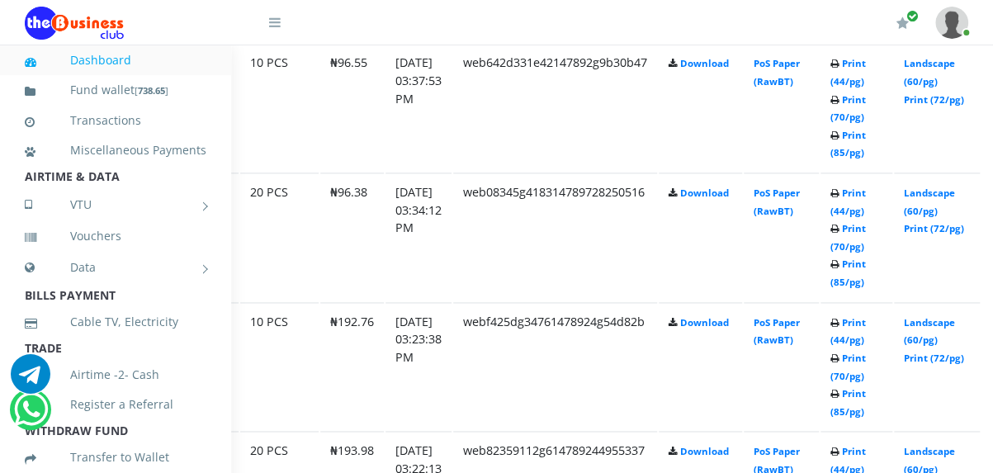
scroll to position [1000, 192]
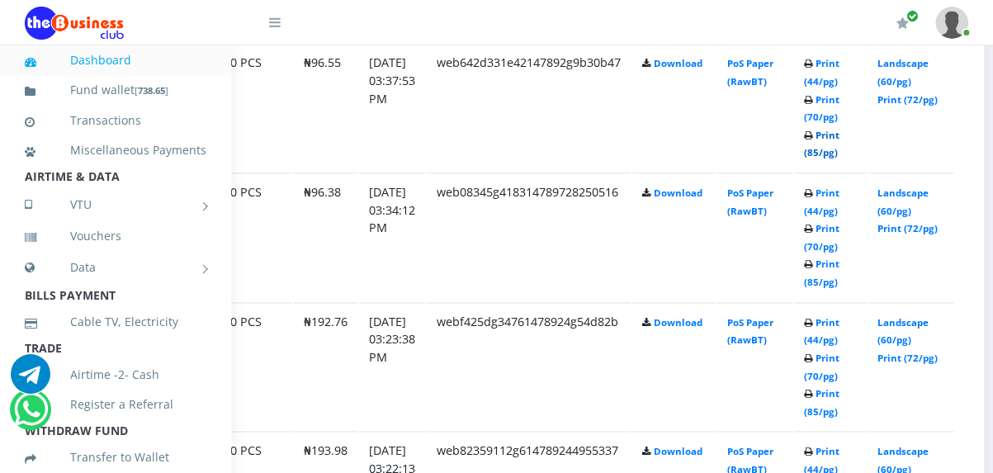
click at [839, 159] on link "Print (85/pg)" at bounding box center [821, 144] width 35 height 31
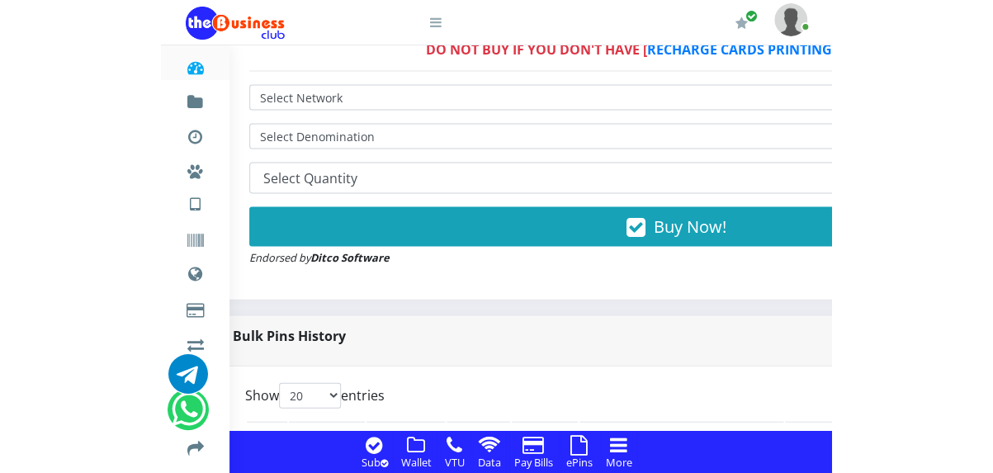
scroll to position [1000, 102]
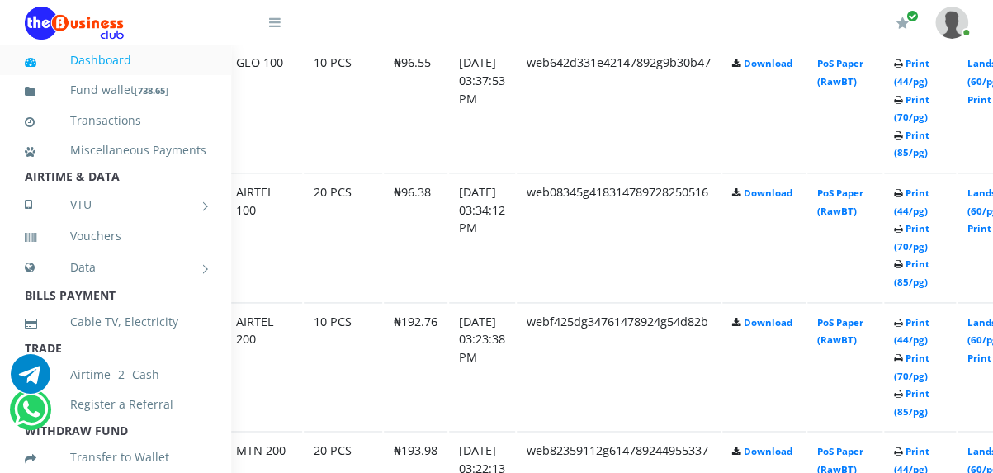
click at [74, 24] on img at bounding box center [74, 23] width 99 height 33
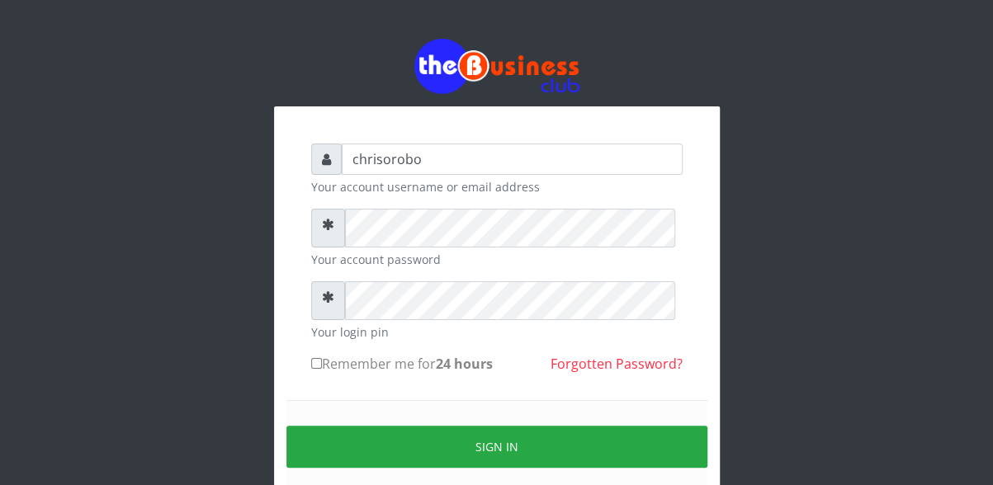
click at [312, 369] on input "Remember me for 24 hours" at bounding box center [316, 363] width 11 height 11
checkbox input "true"
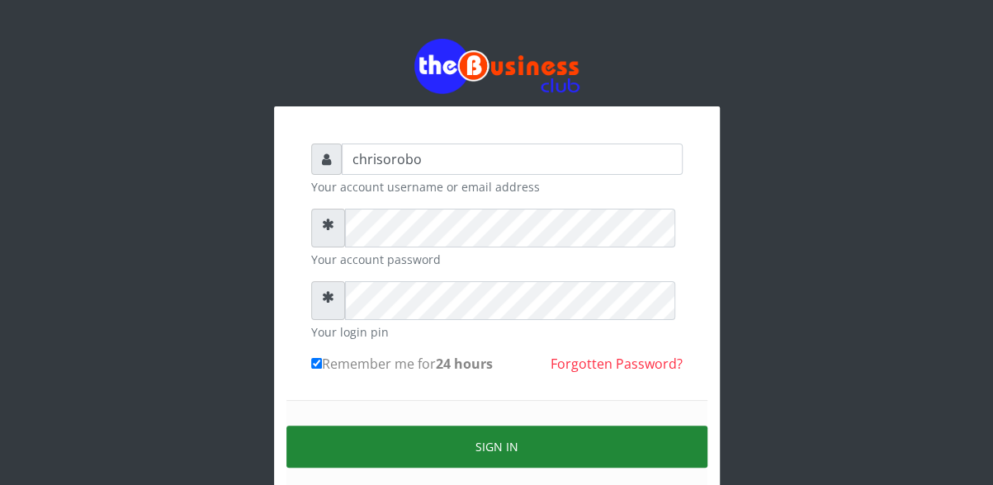
click at [382, 460] on button "Sign in" at bounding box center [496, 447] width 421 height 42
